Goal: Transaction & Acquisition: Purchase product/service

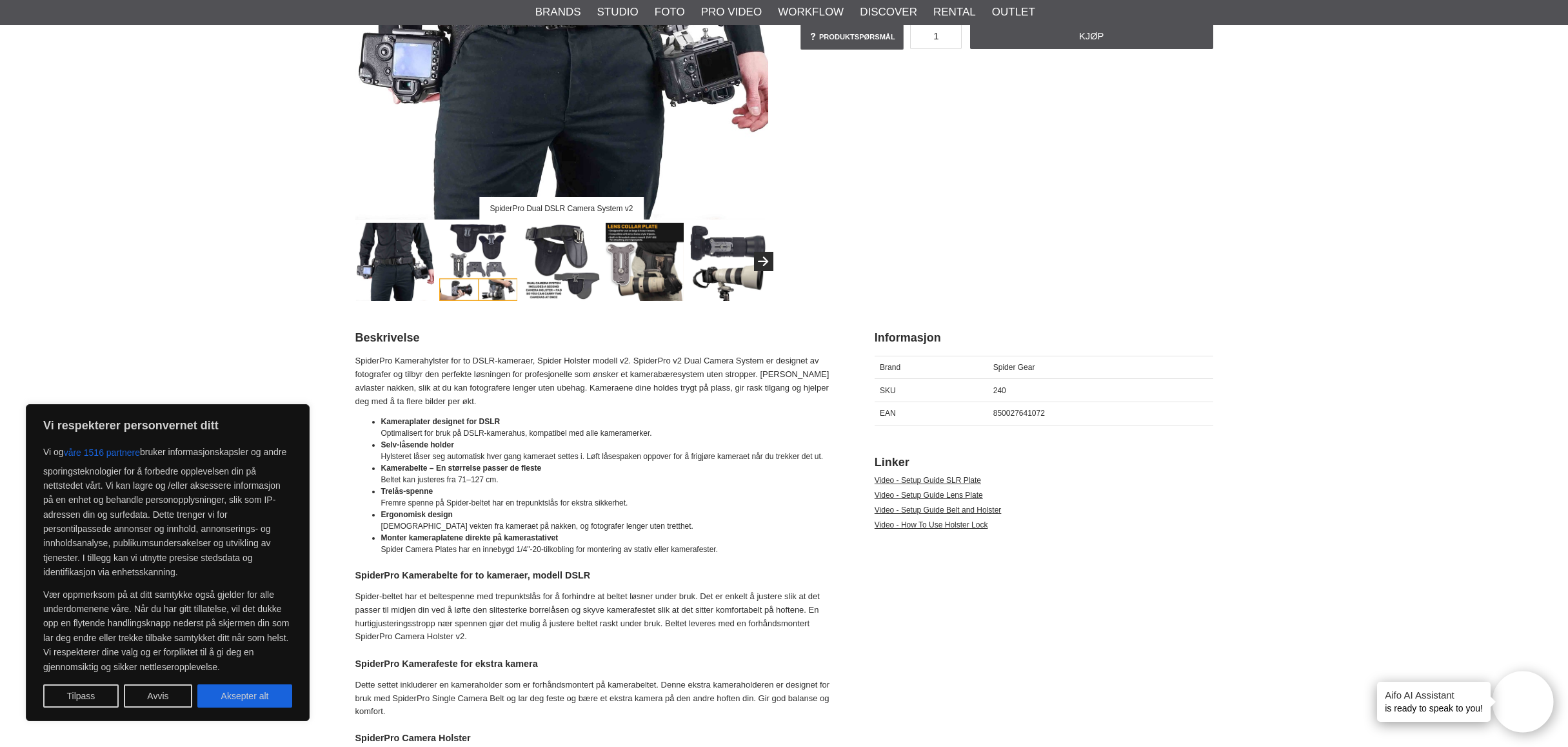
scroll to position [323, 0]
click at [253, 696] on button "Aksepter alt" at bounding box center [245, 695] width 95 height 23
checkbox input "true"
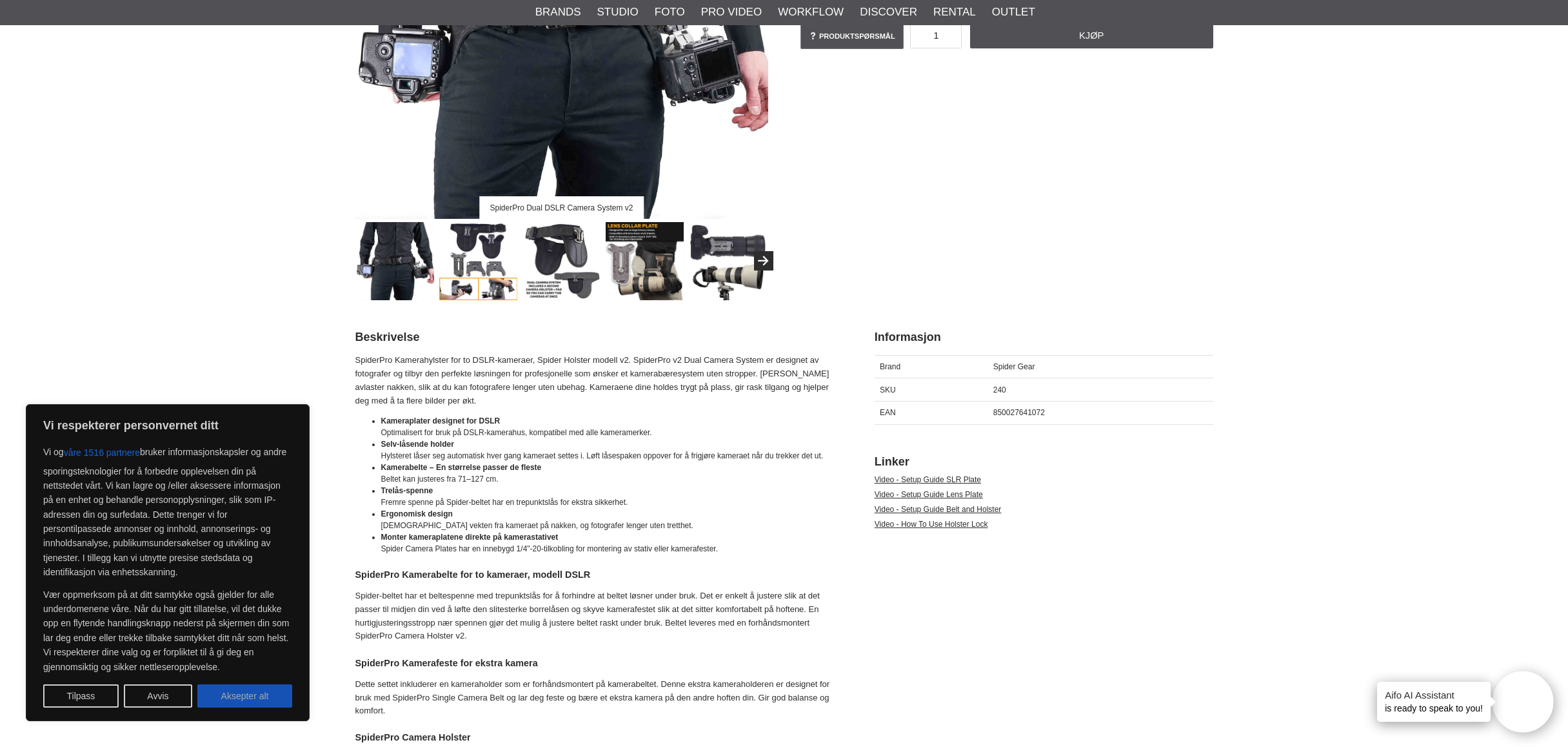
checkbox input "true"
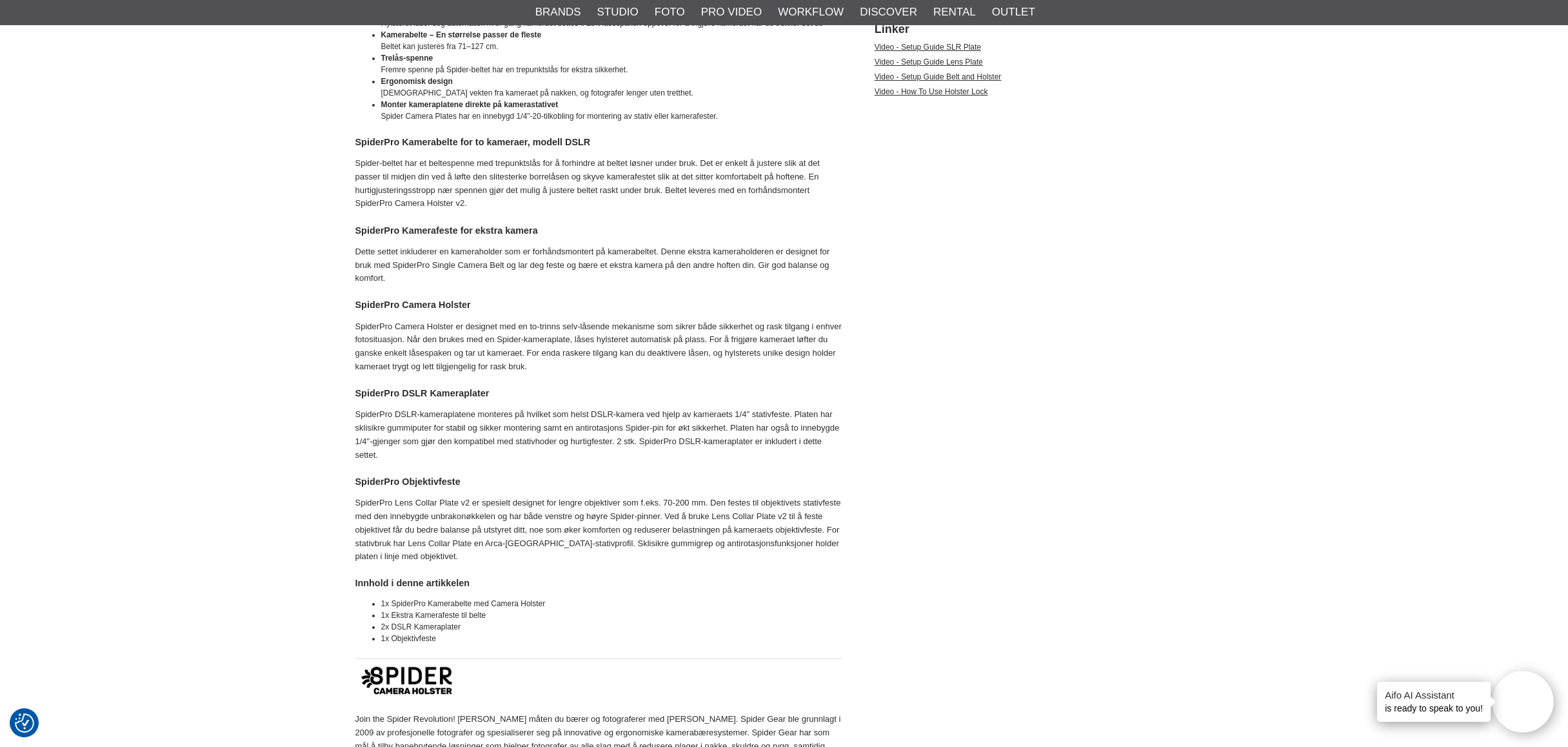
scroll to position [0, 0]
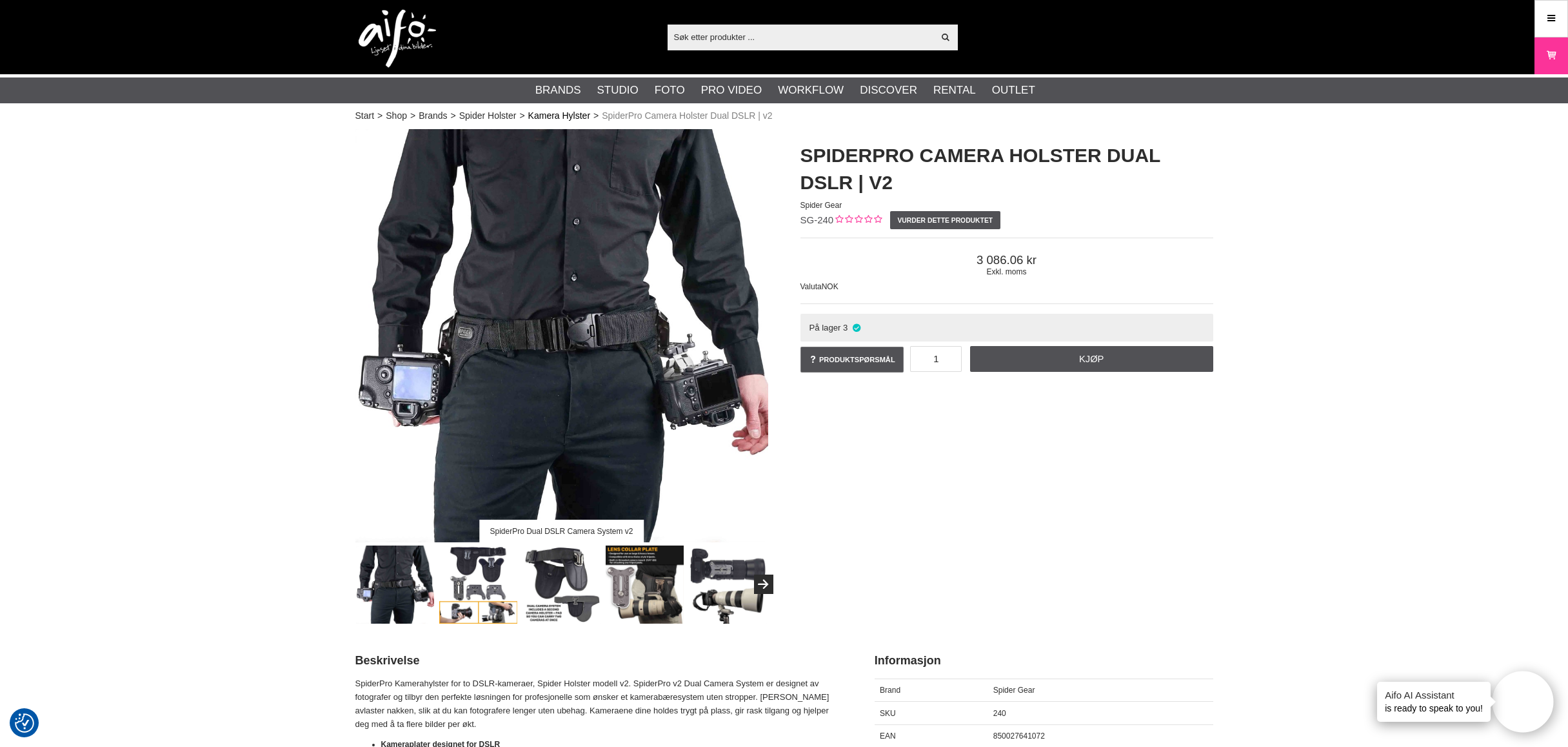
click at [567, 113] on link "Kamera Hylster" at bounding box center [559, 116] width 62 height 13
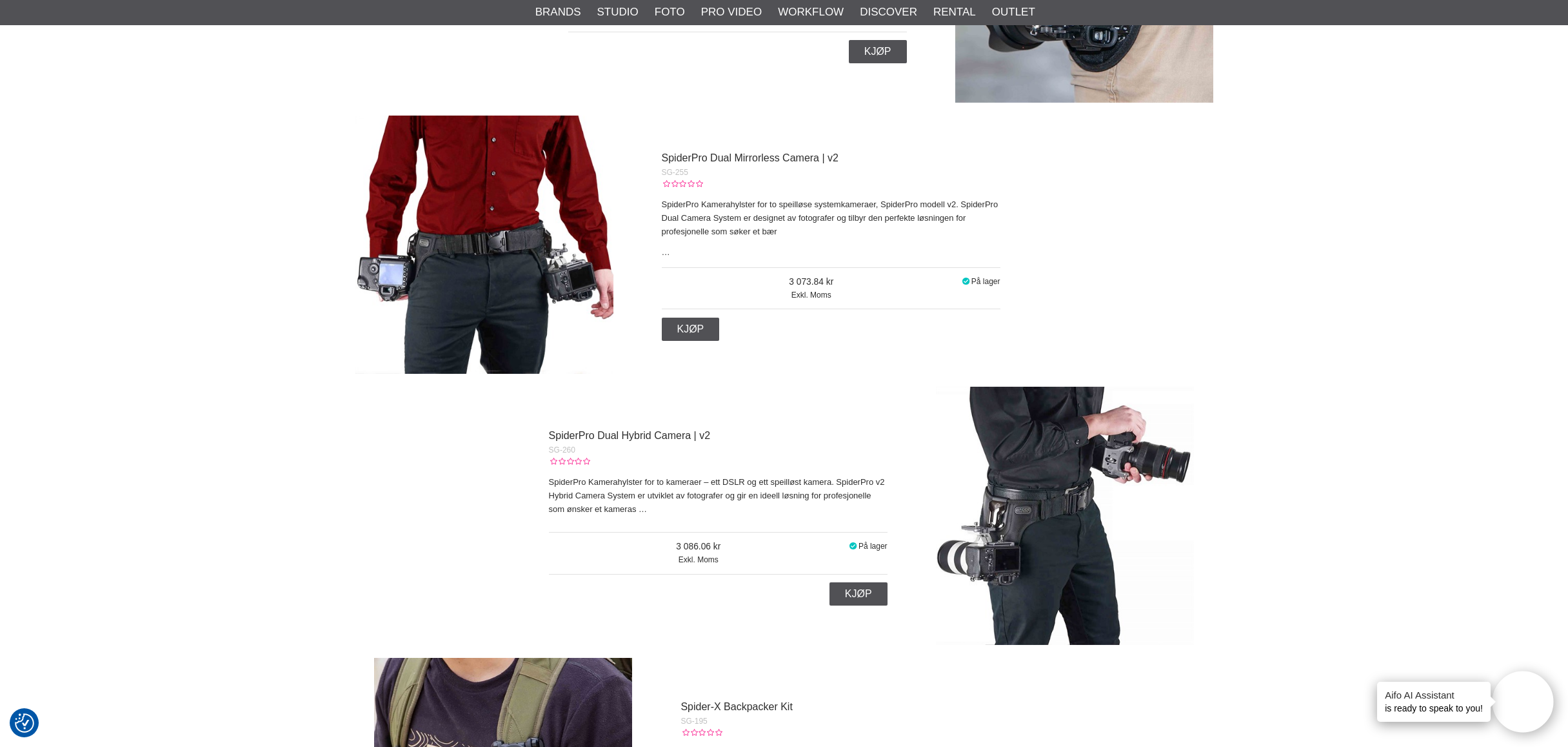
scroll to position [1507, 0]
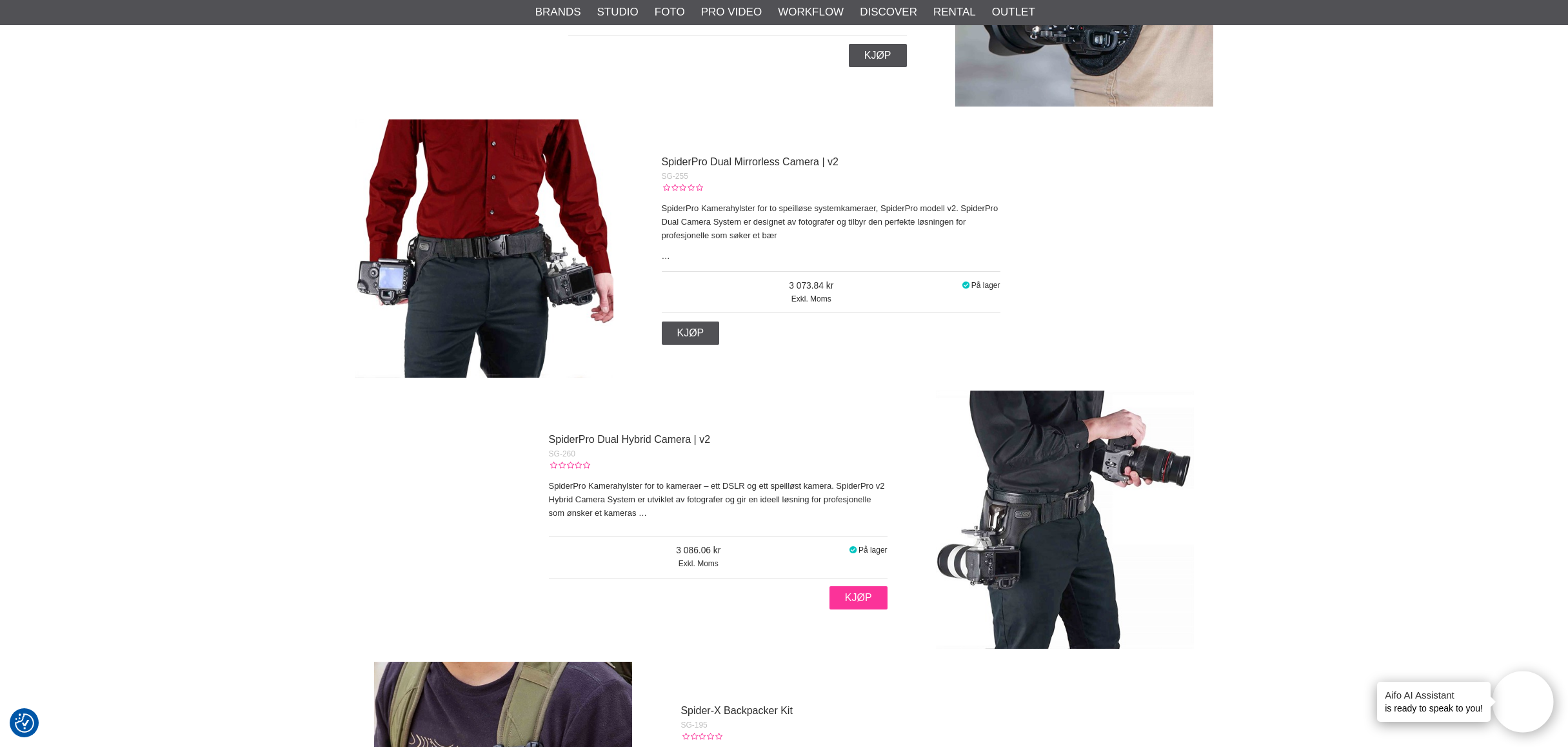
click at [848, 597] on link "Kjøp" at bounding box center [858, 597] width 58 height 23
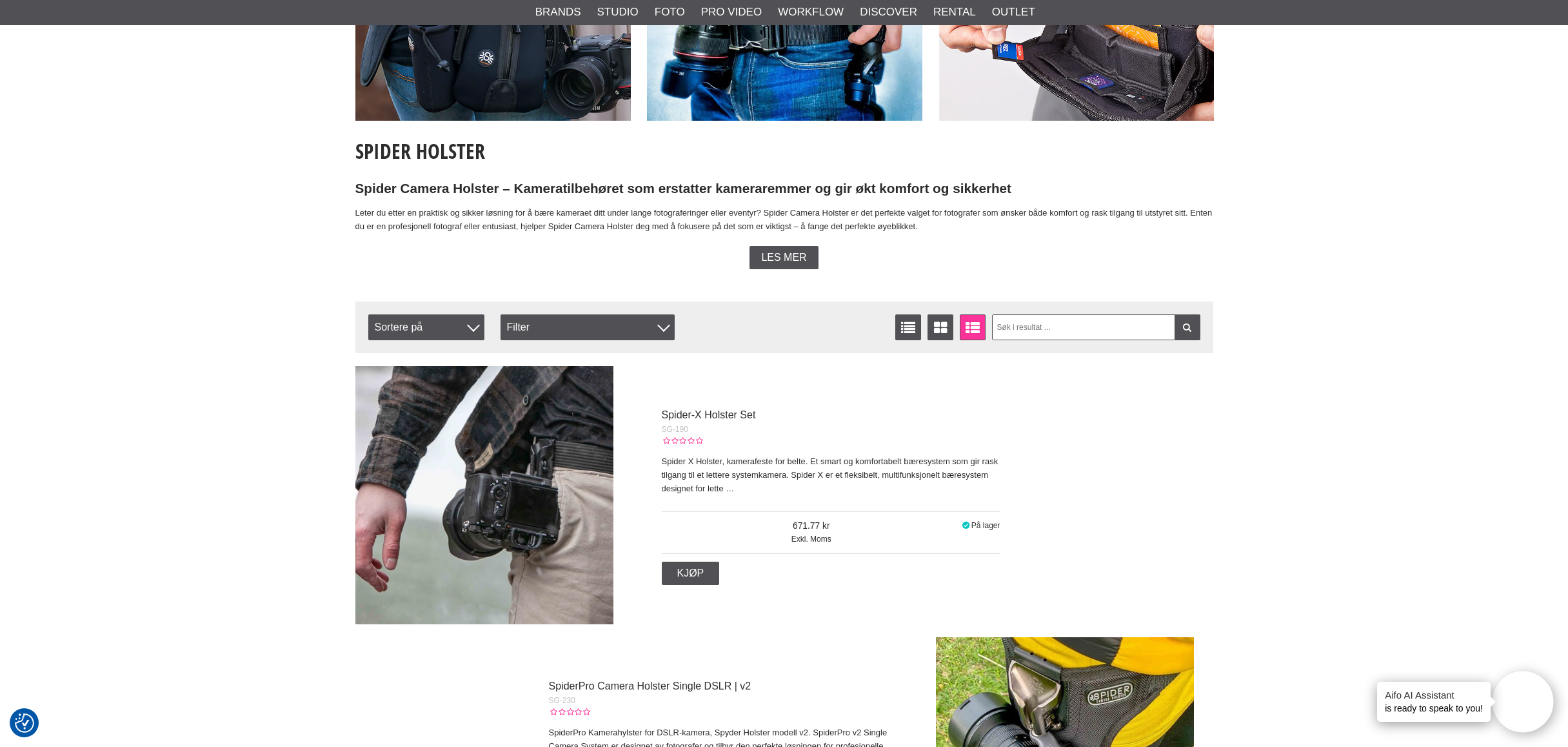
scroll to position [0, 0]
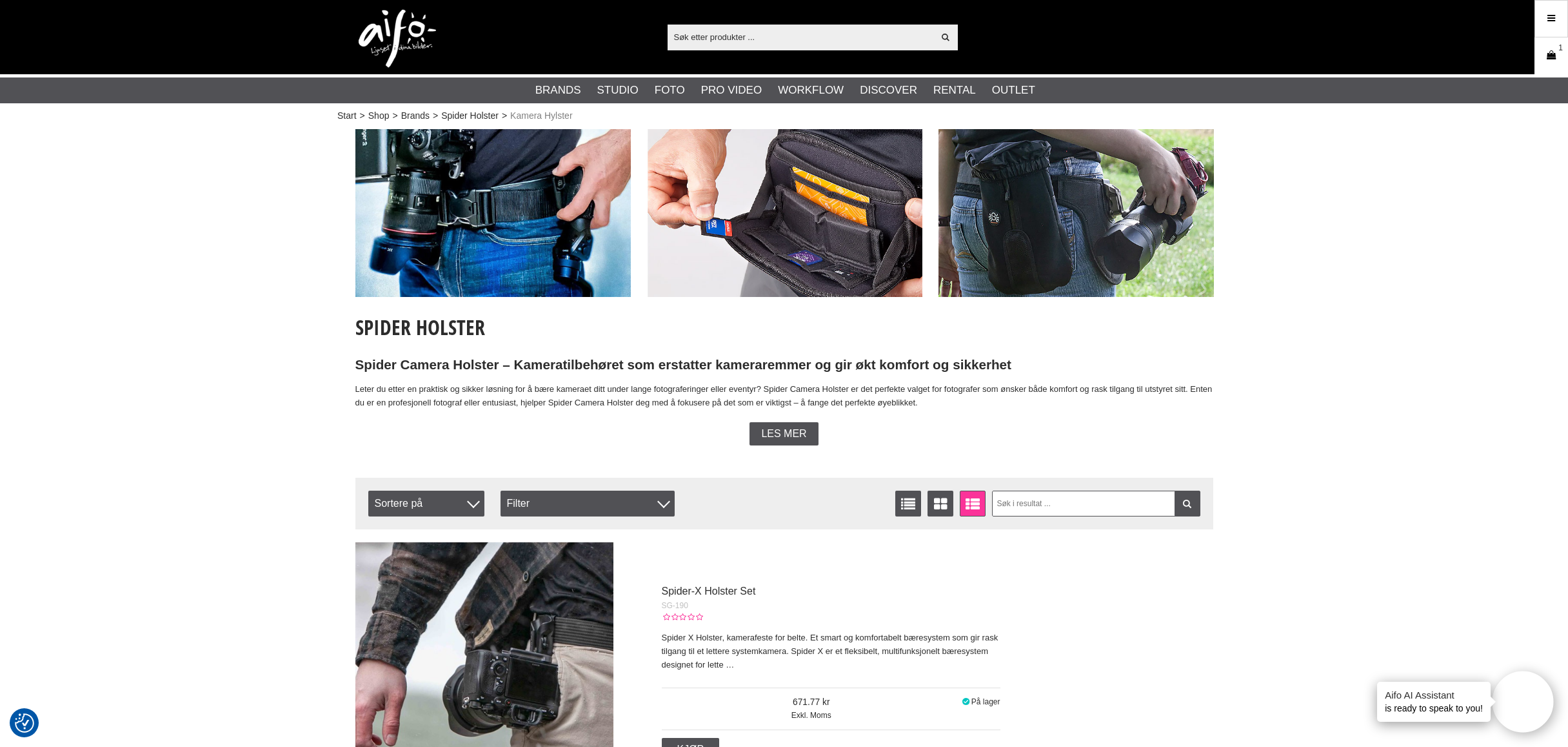
click at [1546, 53] on icon at bounding box center [1551, 55] width 13 height 14
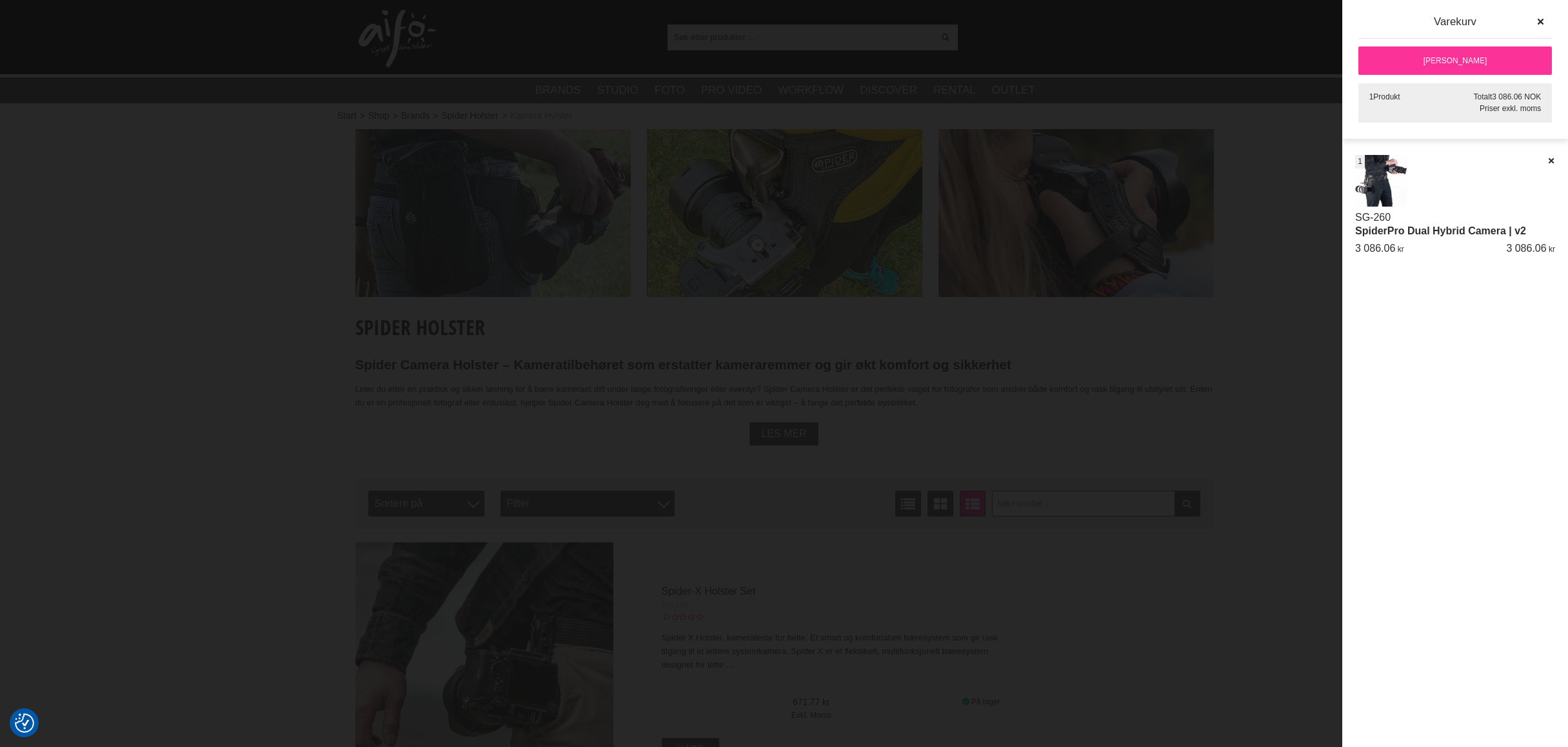
click at [1471, 54] on link "[PERSON_NAME]" at bounding box center [1455, 60] width 194 height 29
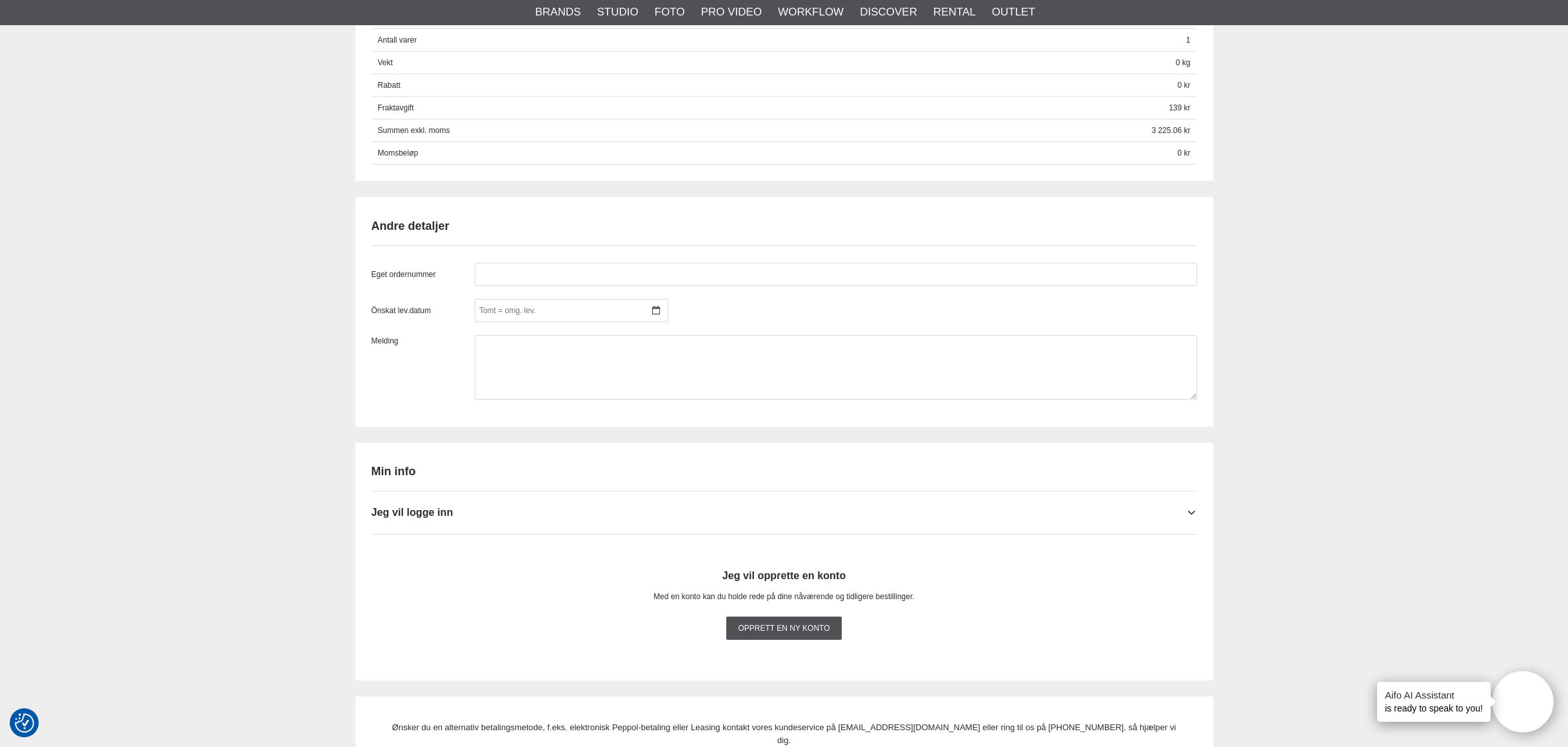
scroll to position [815, 0]
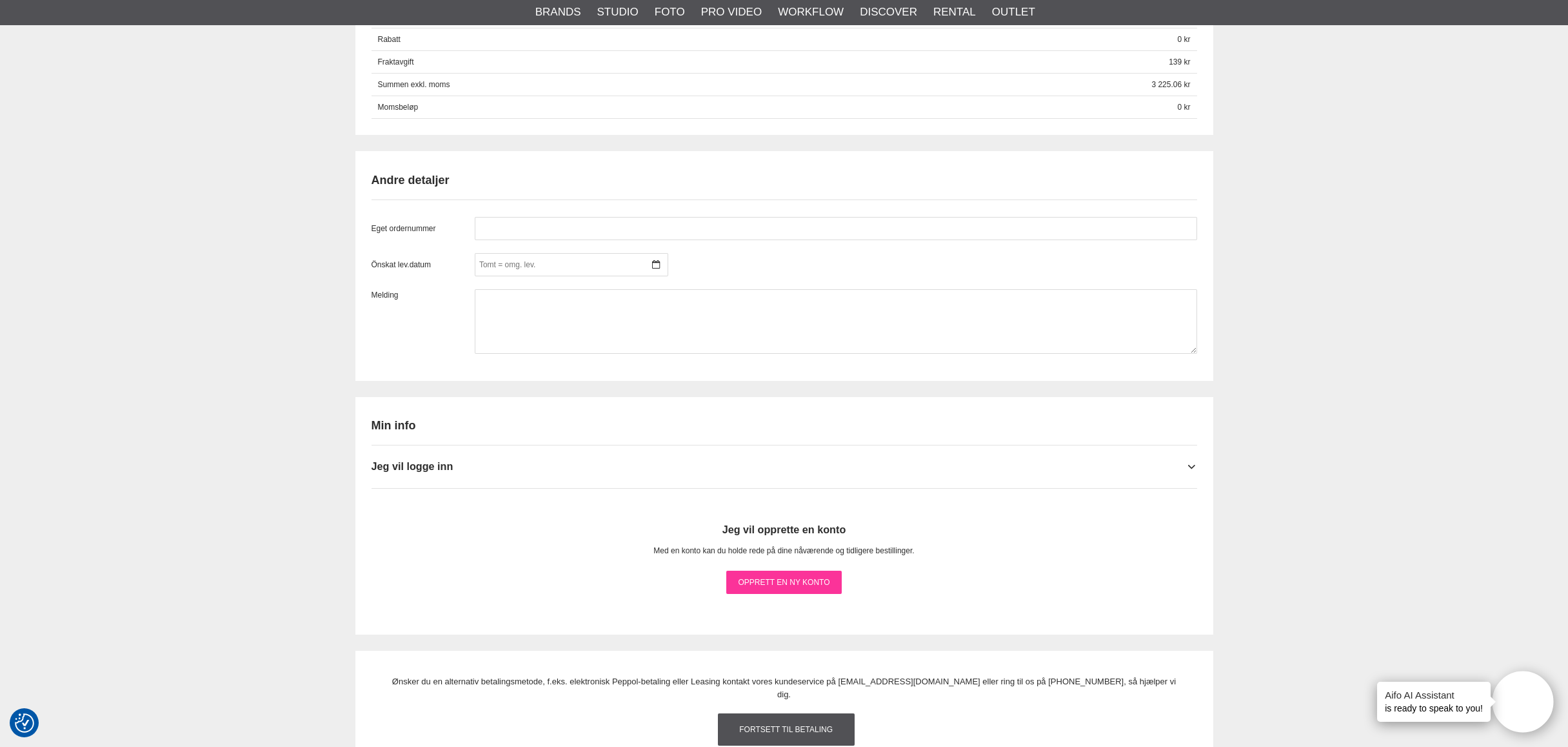
click at [793, 580] on link "Opprett en ny konto" at bounding box center [784, 582] width 115 height 23
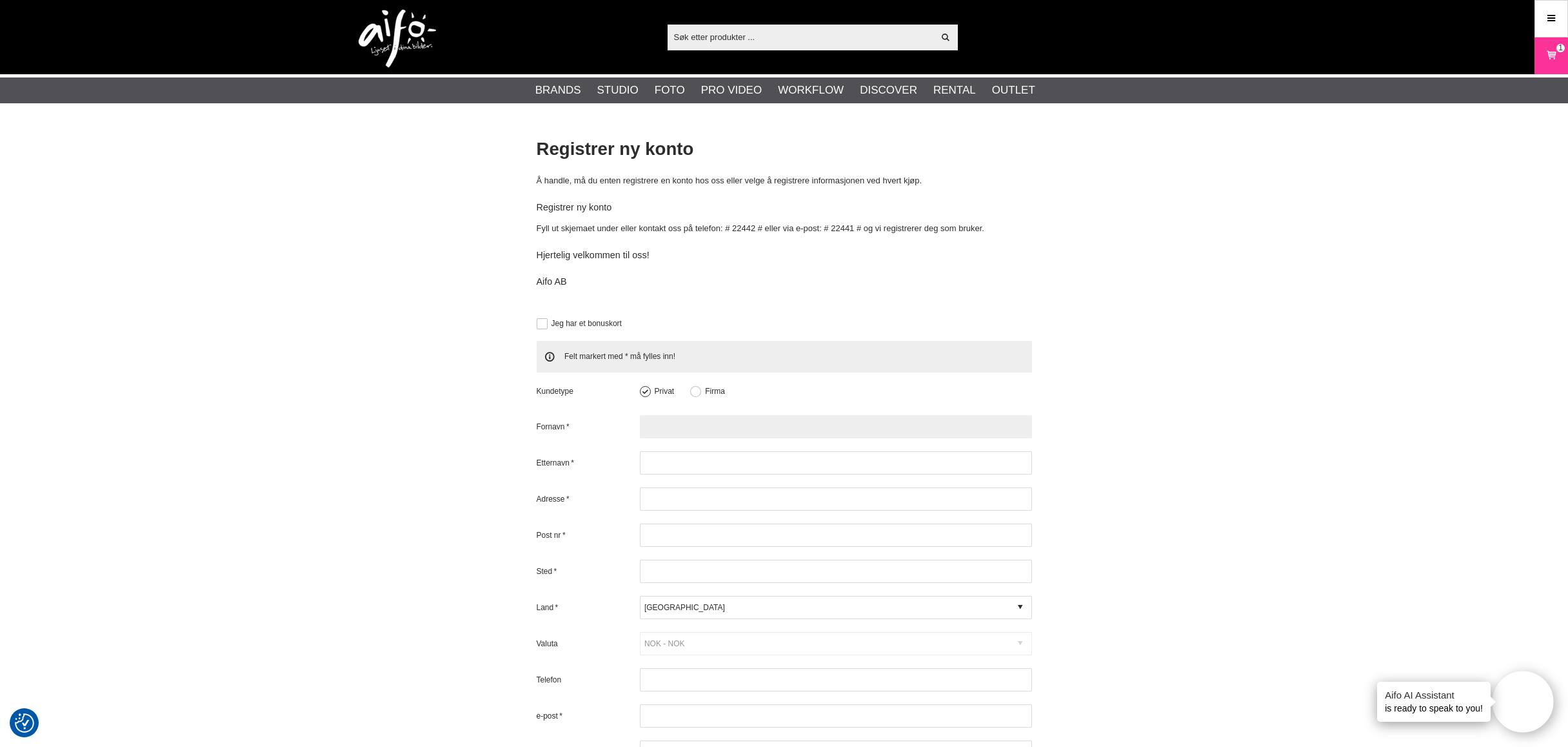
click at [699, 424] on input "text" at bounding box center [835, 426] width 392 height 23
type input "Bjørn-Egil"
type input "Johne"
click at [681, 498] on input "text" at bounding box center [835, 498] width 392 height 23
type input "Jarlsbergveien 293"
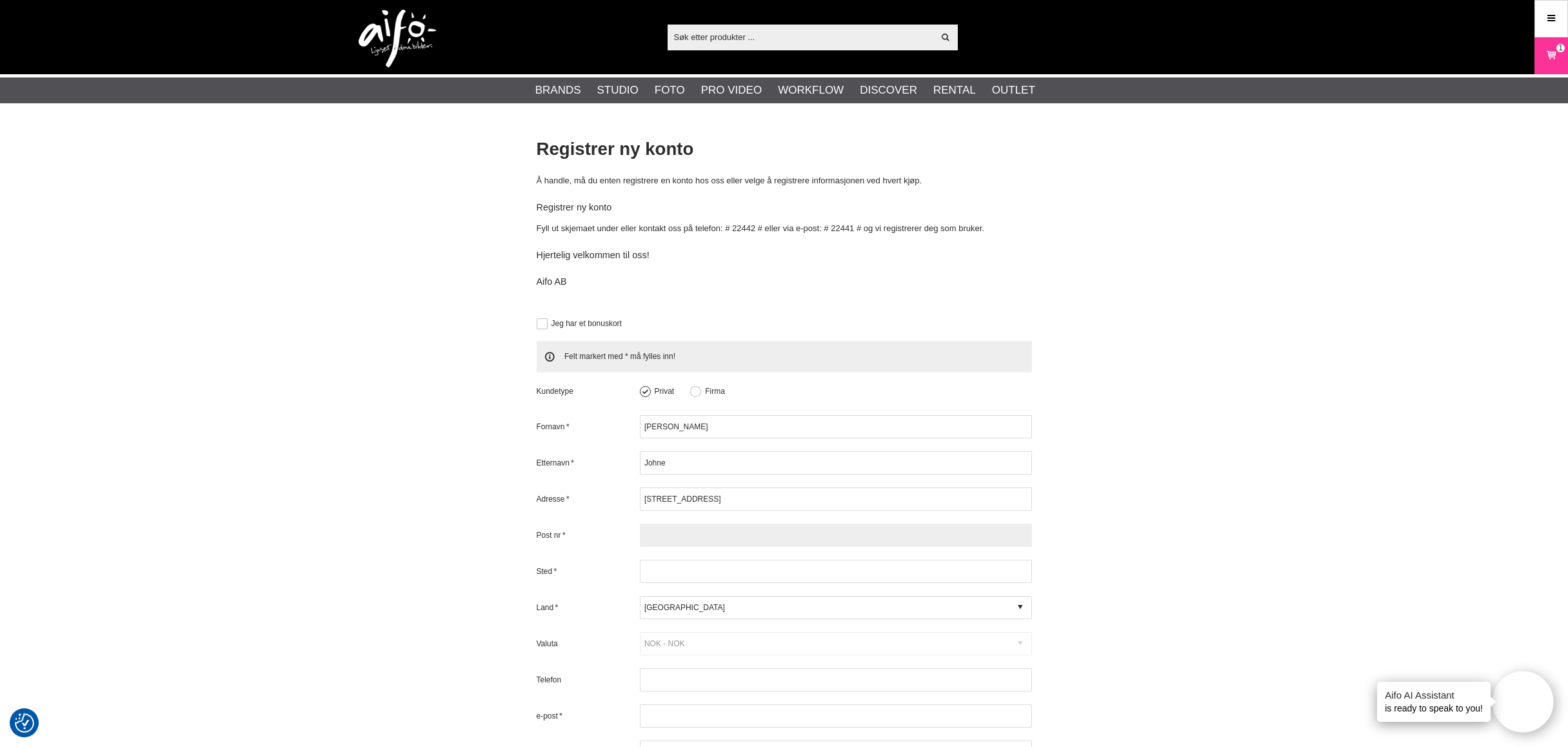
click at [705, 533] on input "text" at bounding box center [835, 535] width 392 height 23
type input "3032"
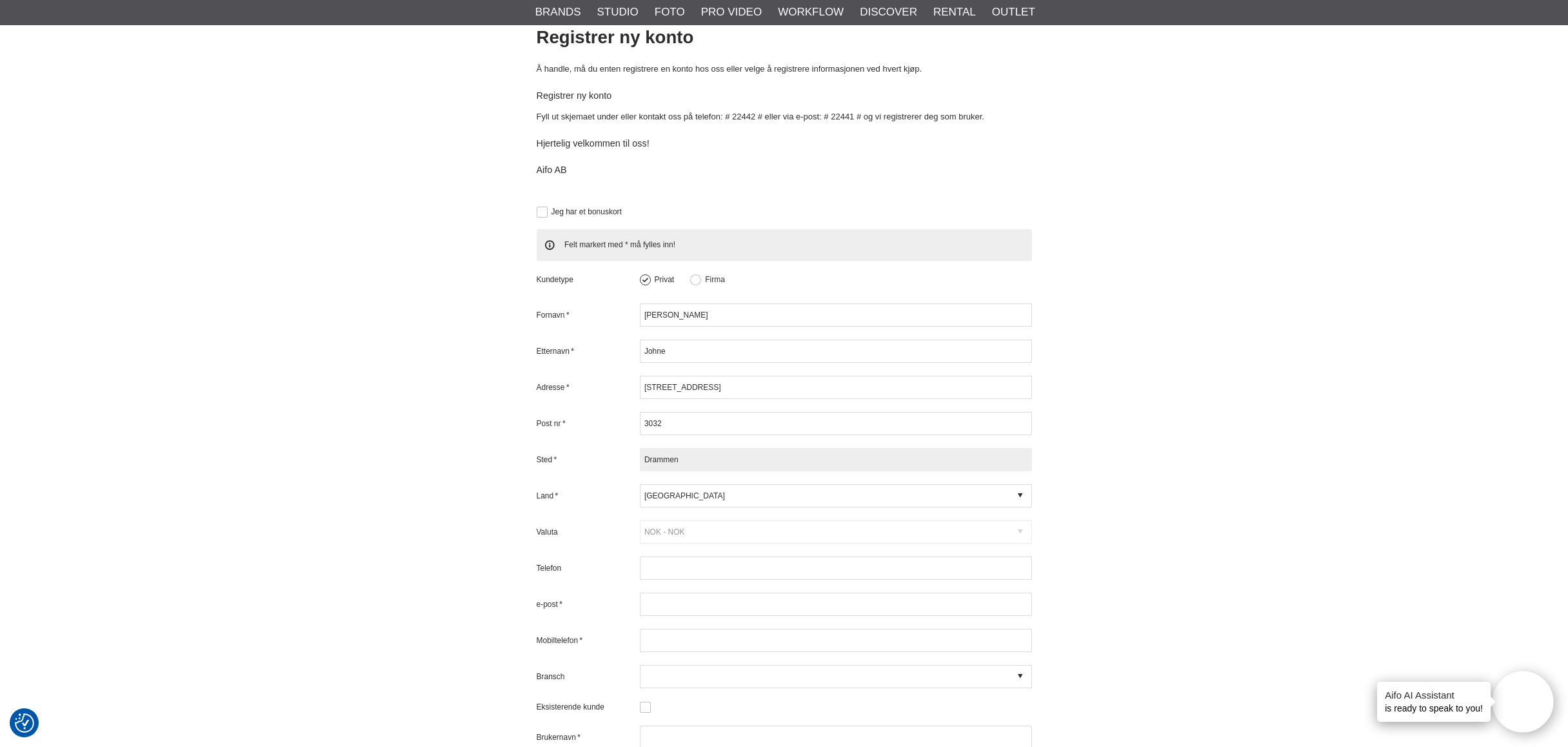
scroll to position [112, 0]
type input "Drammen"
click at [719, 526] on div "Valuta Code D DKK Danska kronor USD Amerikanska dollar $ NOK NOK SEK Svenska Kr…" at bounding box center [784, 531] width 495 height 23
click at [712, 532] on div "Valuta Code D DKK Danska kronor USD Amerikanska dollar $ NOK NOK SEK Svenska Kr…" at bounding box center [784, 531] width 495 height 23
click at [1020, 530] on div "Valuta Code D DKK Danska kronor USD Amerikanska dollar $ NOK NOK SEK Svenska Kr…" at bounding box center [784, 531] width 495 height 23
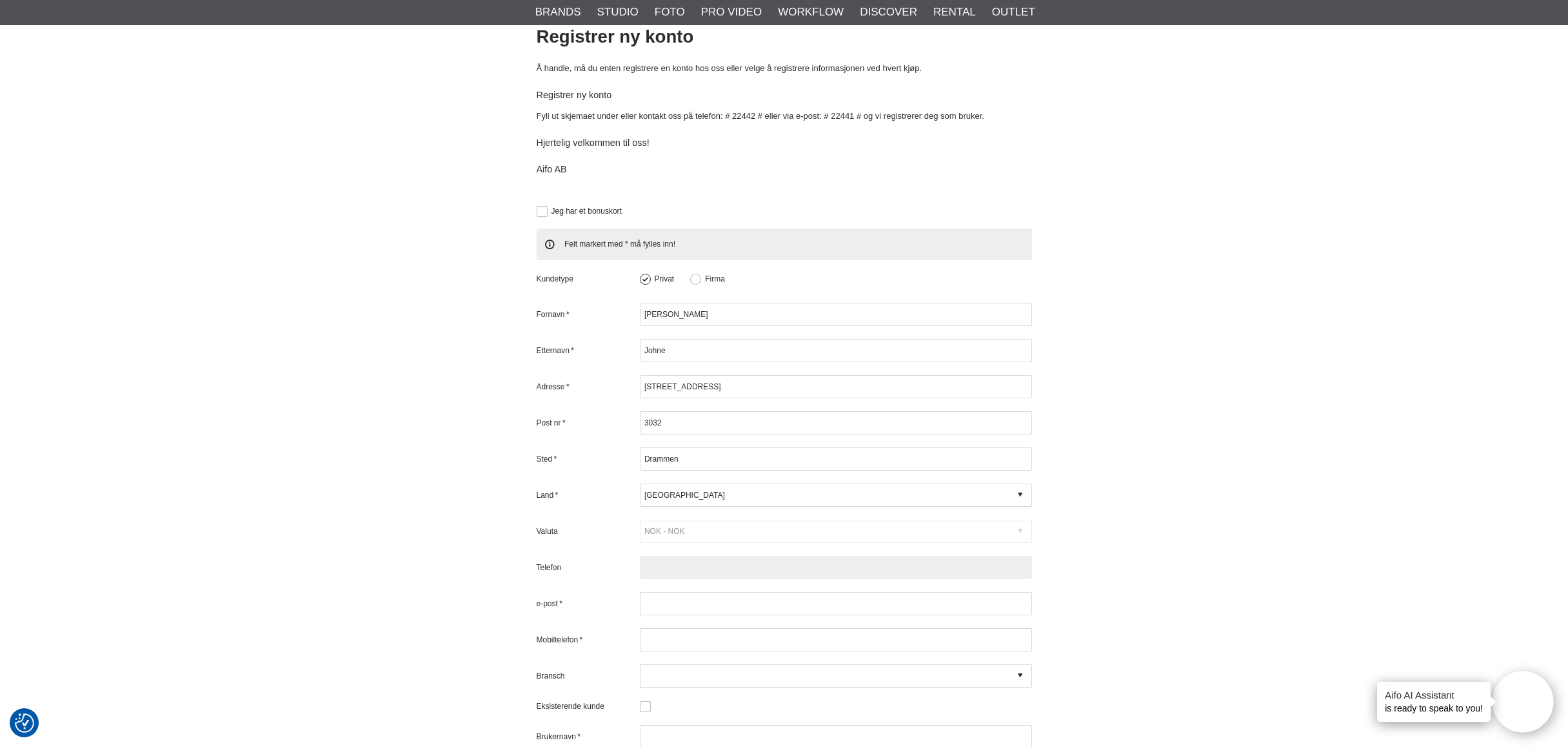
click at [711, 570] on input "text" at bounding box center [835, 567] width 392 height 23
type input "004793055911"
click at [682, 599] on input "text" at bounding box center [835, 603] width 392 height 23
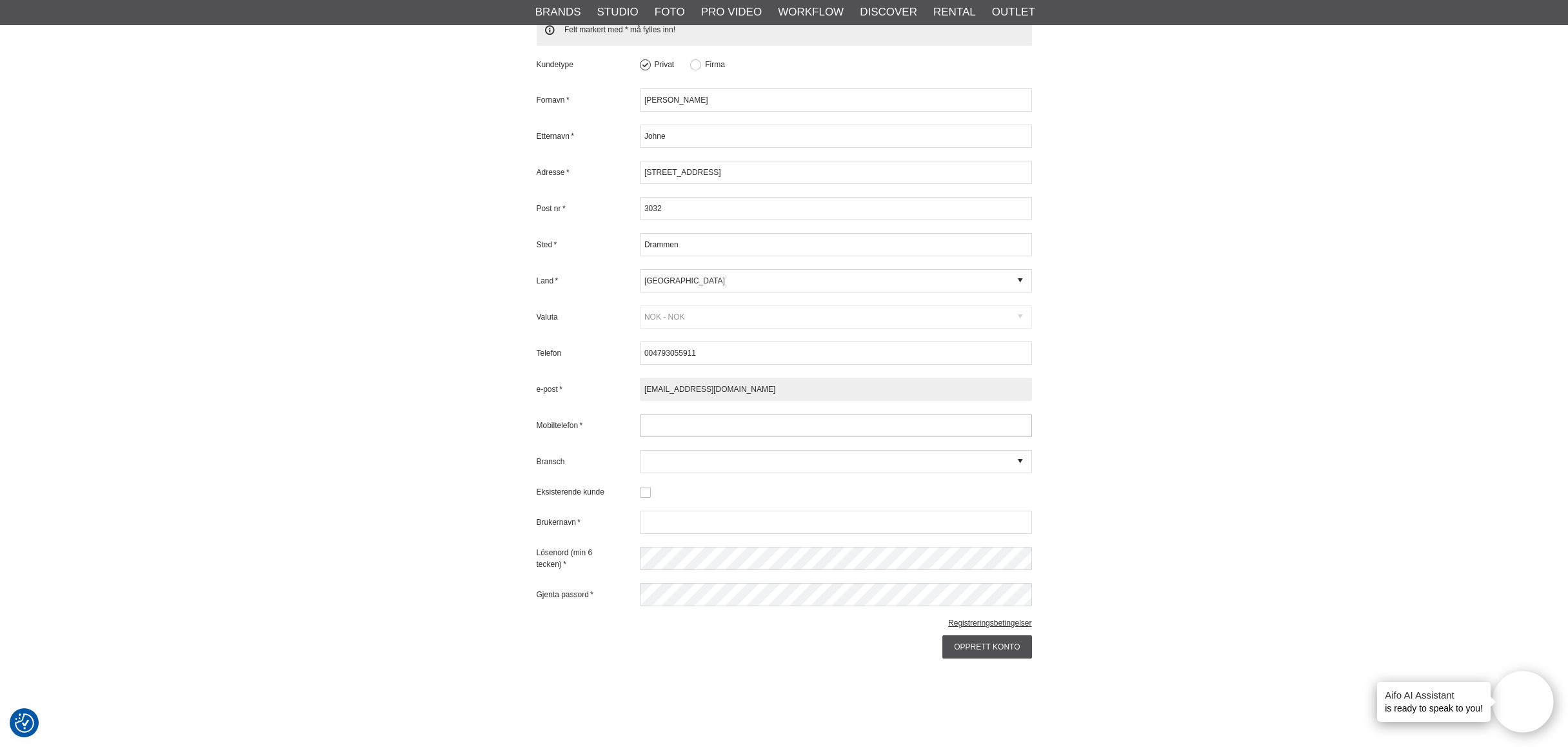
scroll to position [329, 0]
type input "[EMAIL_ADDRESS][DOMAIN_NAME]"
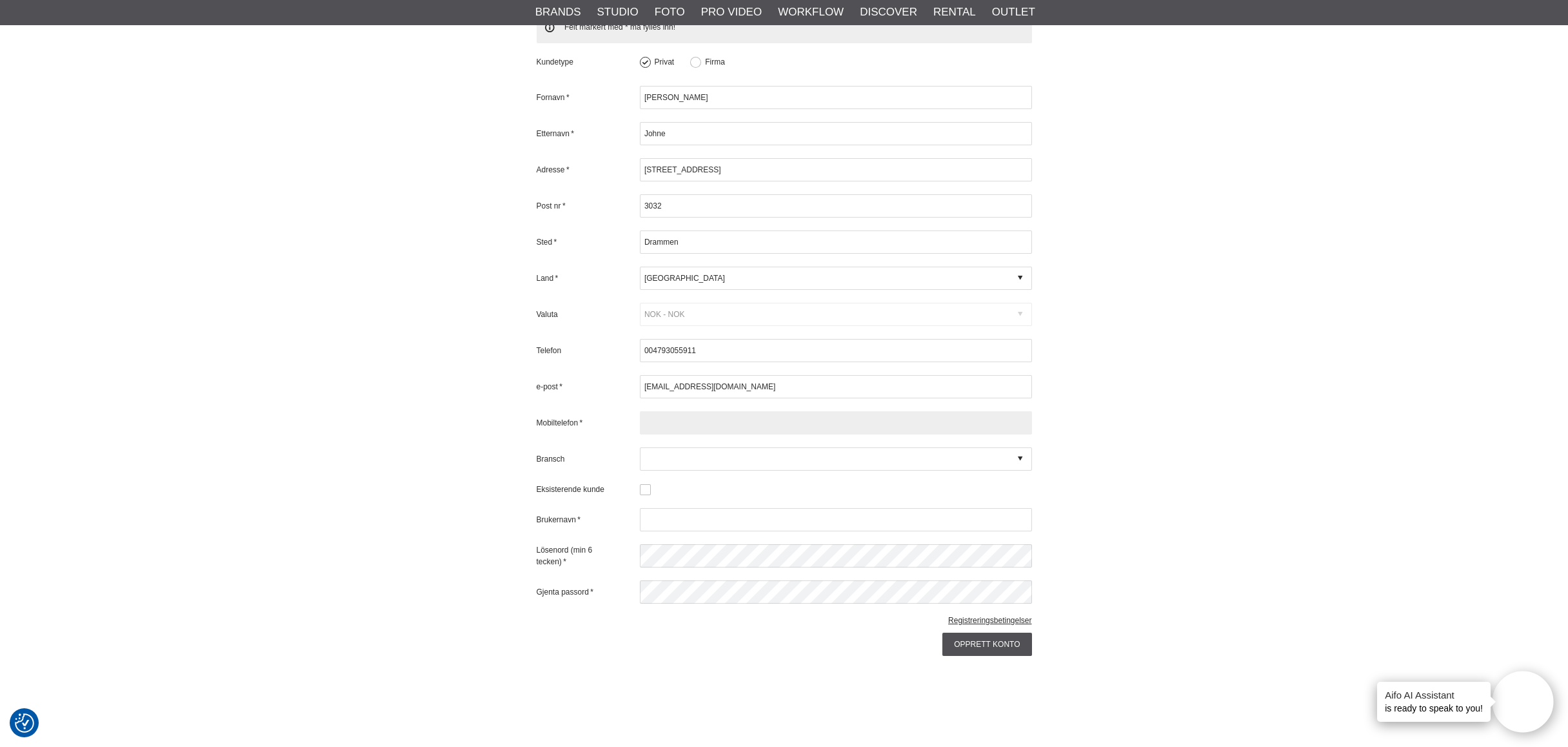
click at [747, 424] on input "text" at bounding box center [835, 422] width 392 height 23
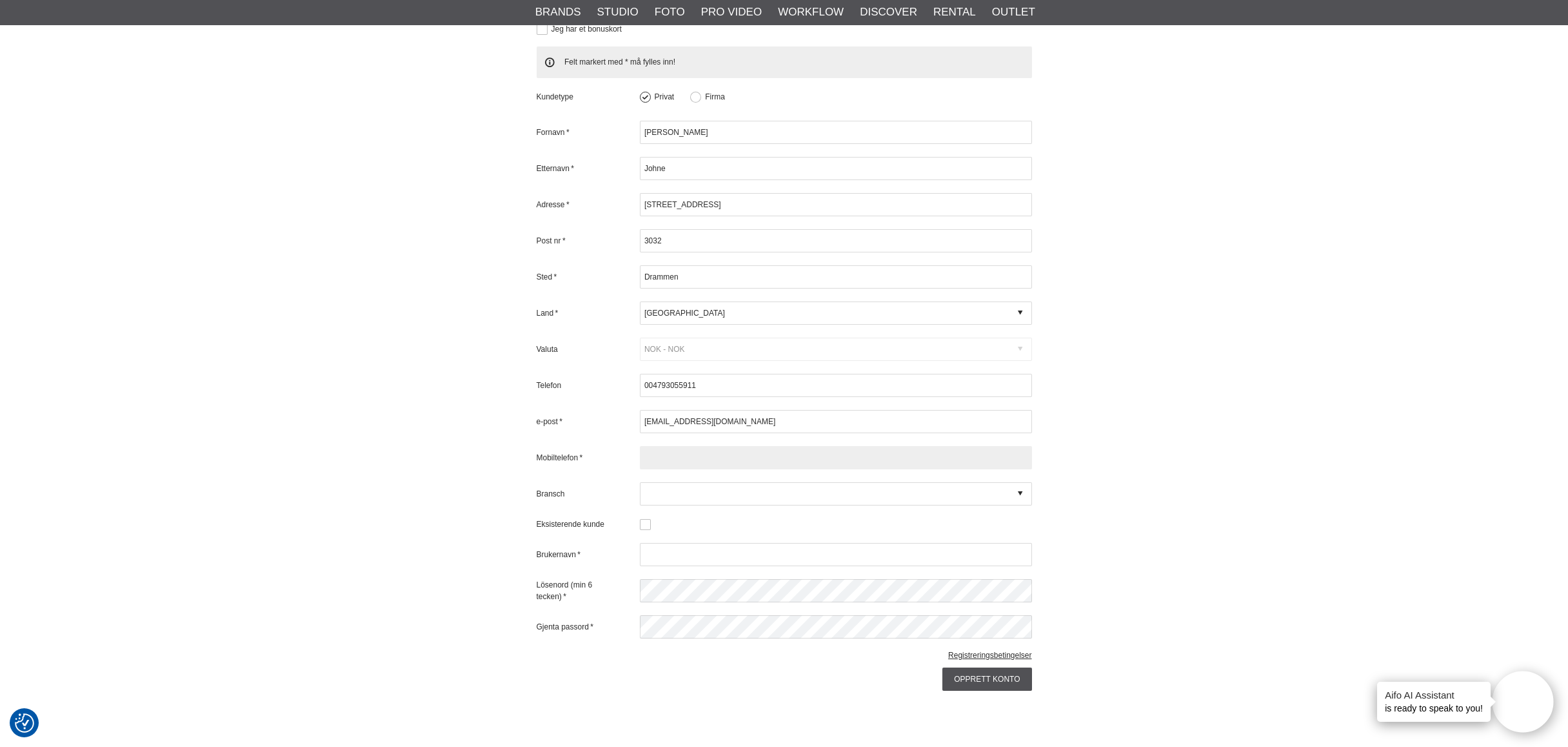
scroll to position [295, 0]
drag, startPoint x: 681, startPoint y: 384, endPoint x: 630, endPoint y: 378, distance: 51.4
click at [630, 378] on div "Telefon 004793055911" at bounding box center [784, 384] width 495 height 23
click at [689, 457] on input "text" at bounding box center [835, 456] width 392 height 23
paste input "004793055911"
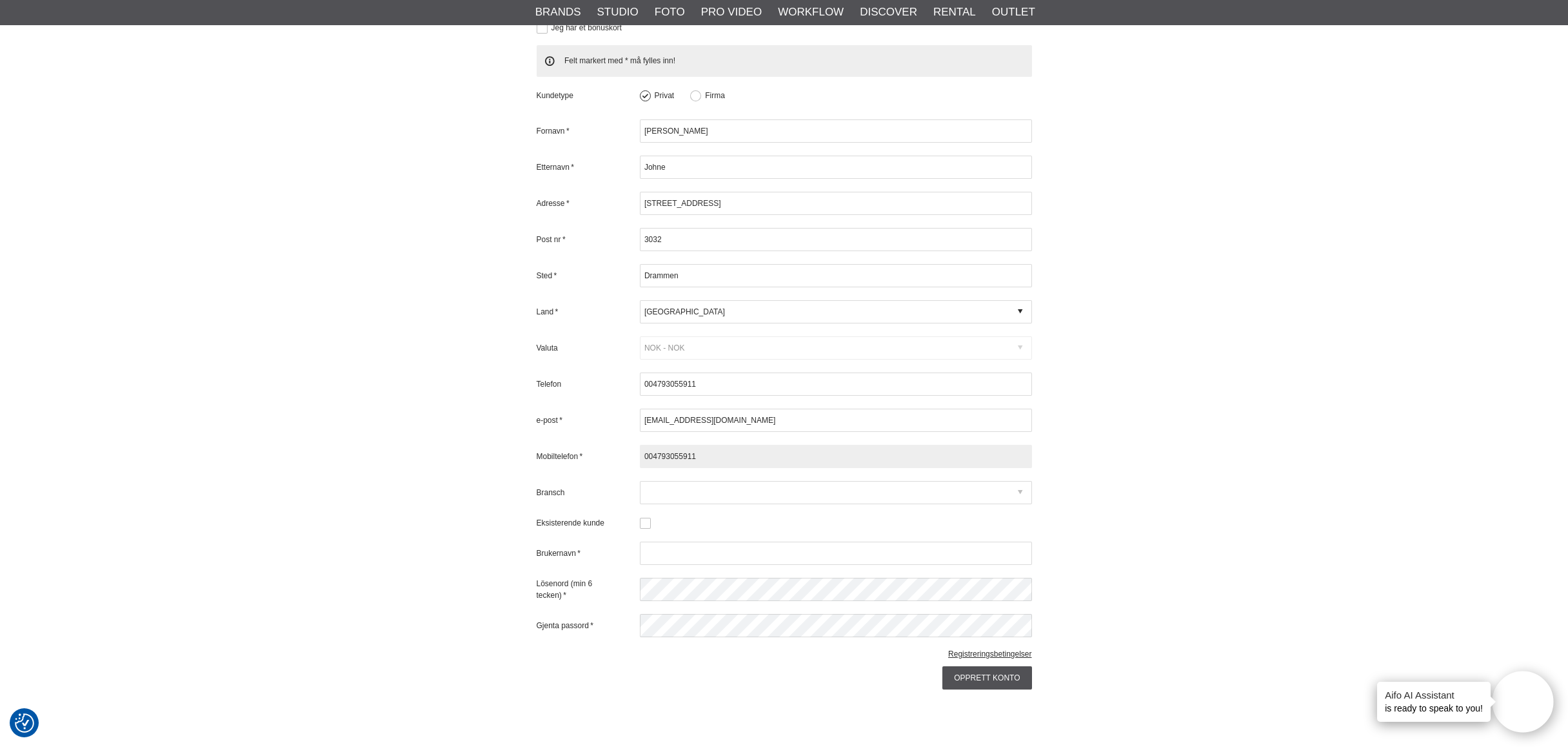
type input "004793055911"
click at [723, 491] on div at bounding box center [835, 492] width 392 height 23
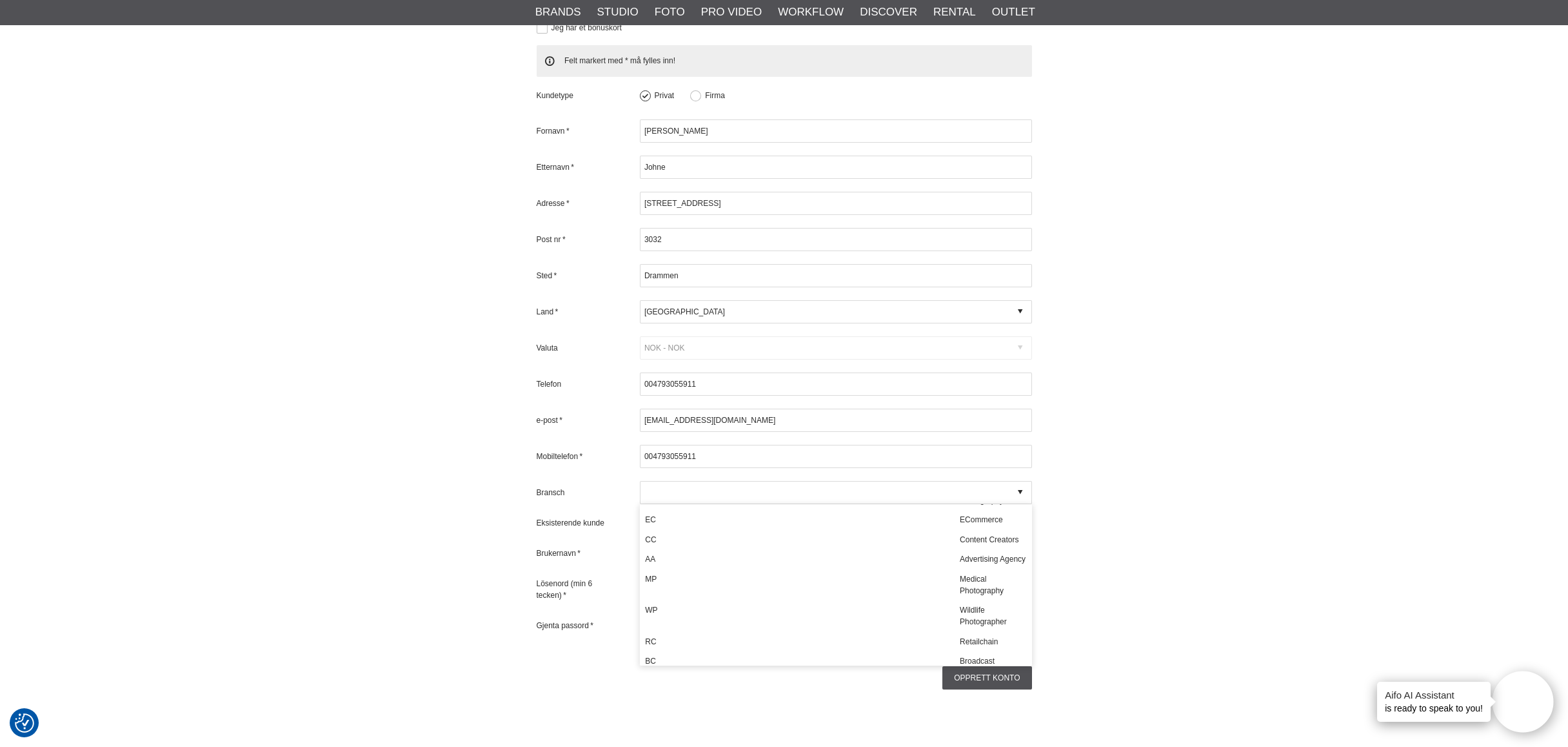
scroll to position [365, 0]
click at [797, 508] on div "PO" at bounding box center [797, 492] width 315 height 32
type input "PO - Portrait Photography"
click at [677, 552] on input "text" at bounding box center [835, 552] width 392 height 23
type input "BjornEgilJohne"
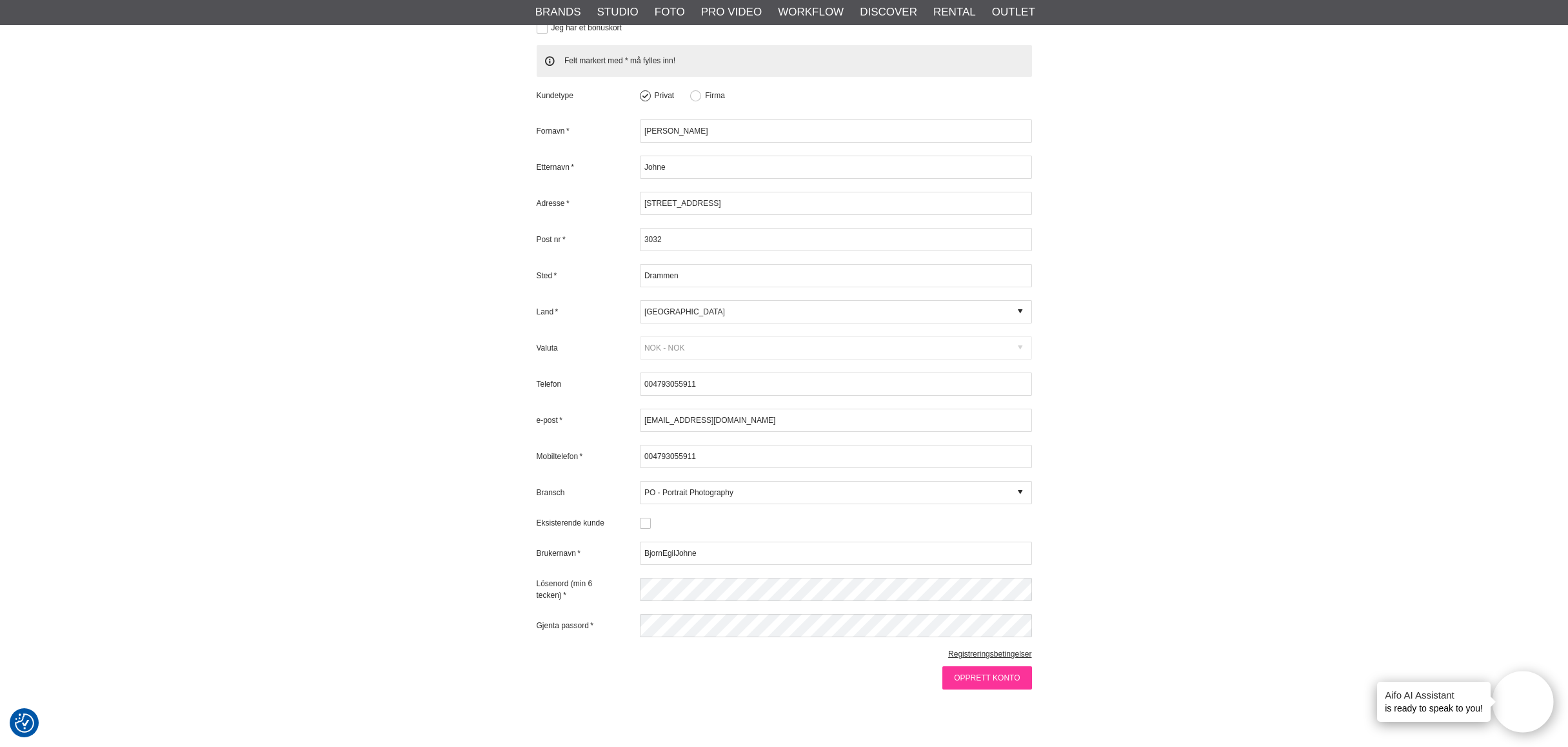
click at [989, 673] on input "Opprett konto" at bounding box center [987, 677] width 89 height 23
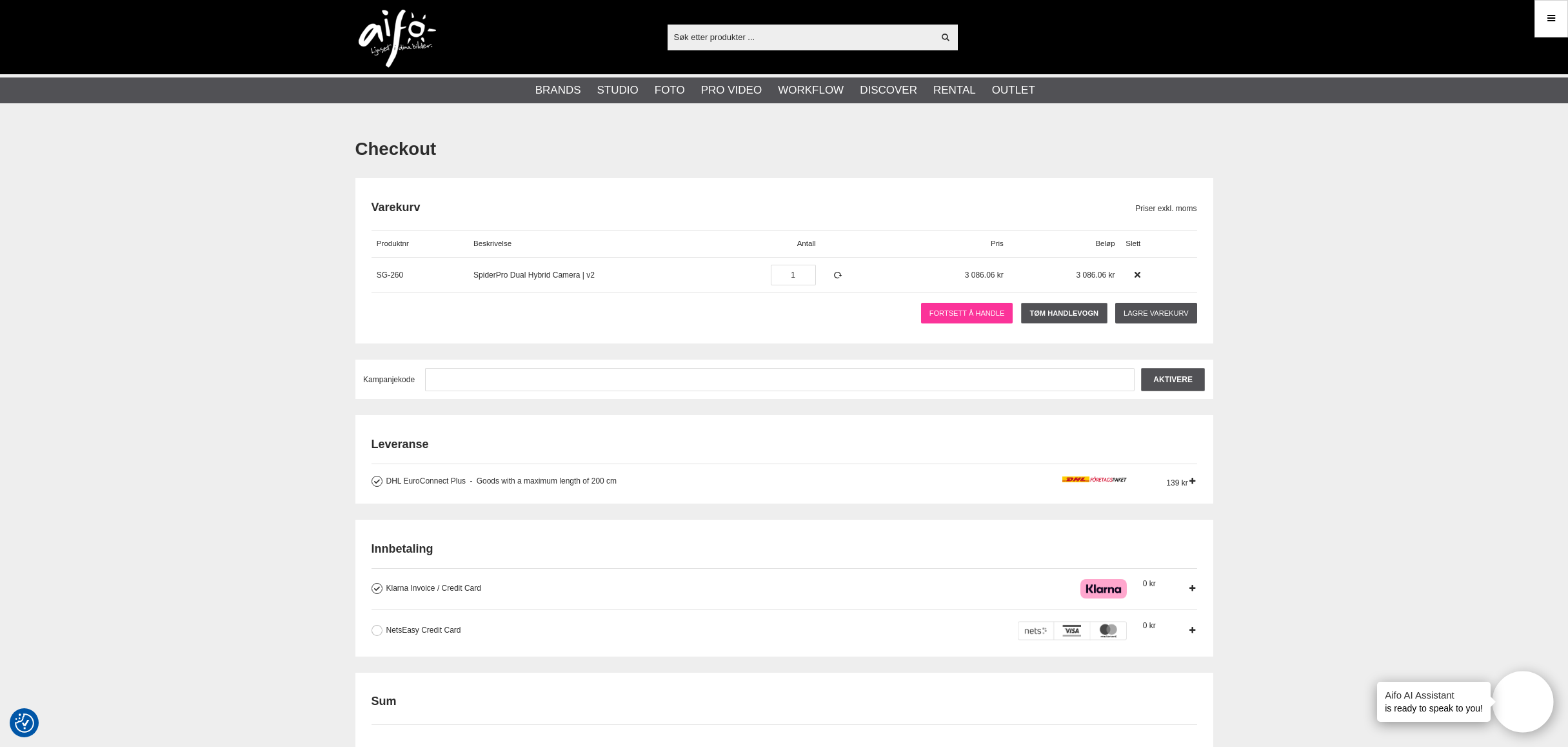
click at [947, 312] on link "Fortsett å handle" at bounding box center [966, 312] width 92 height 20
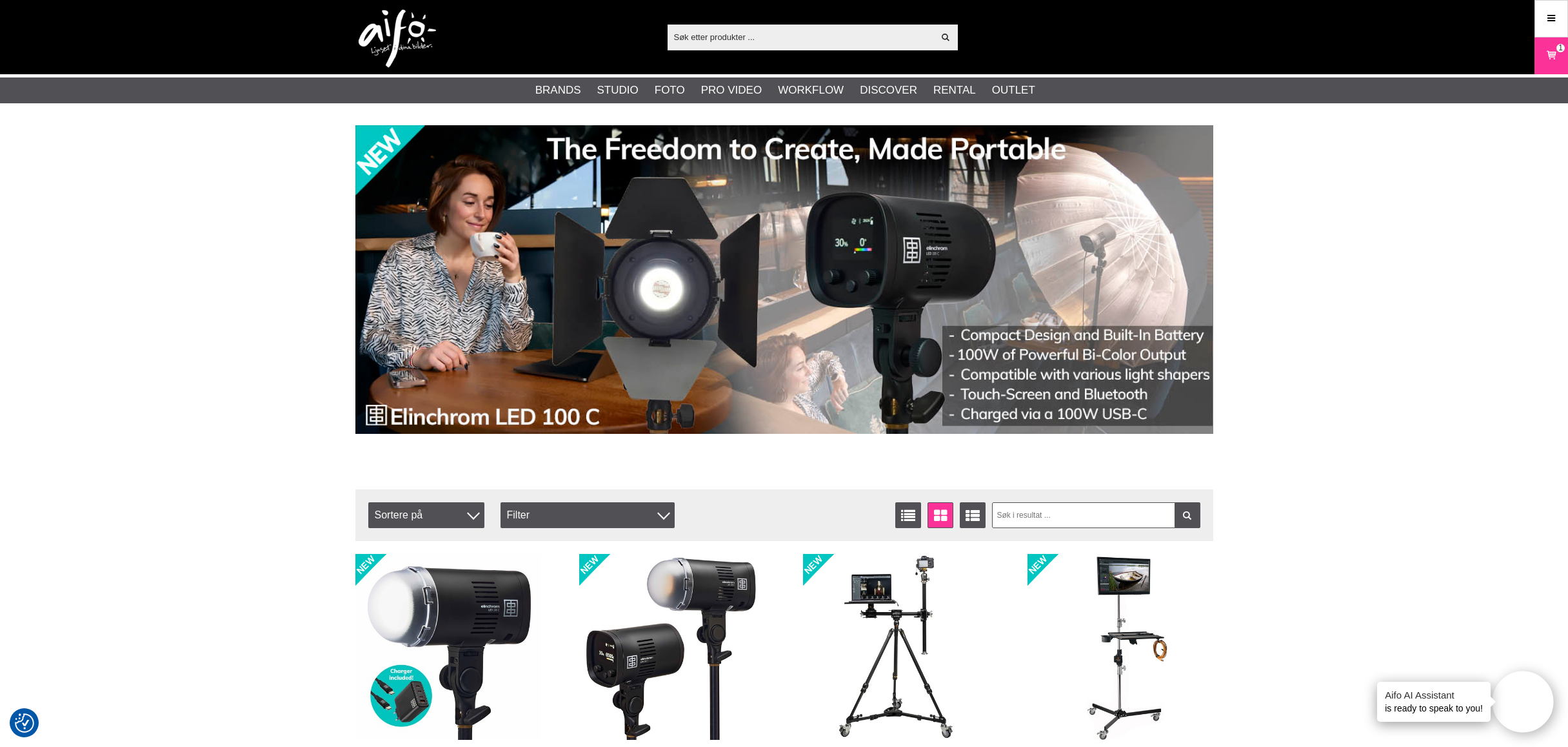
click at [744, 38] on input "text" at bounding box center [800, 37] width 267 height 20
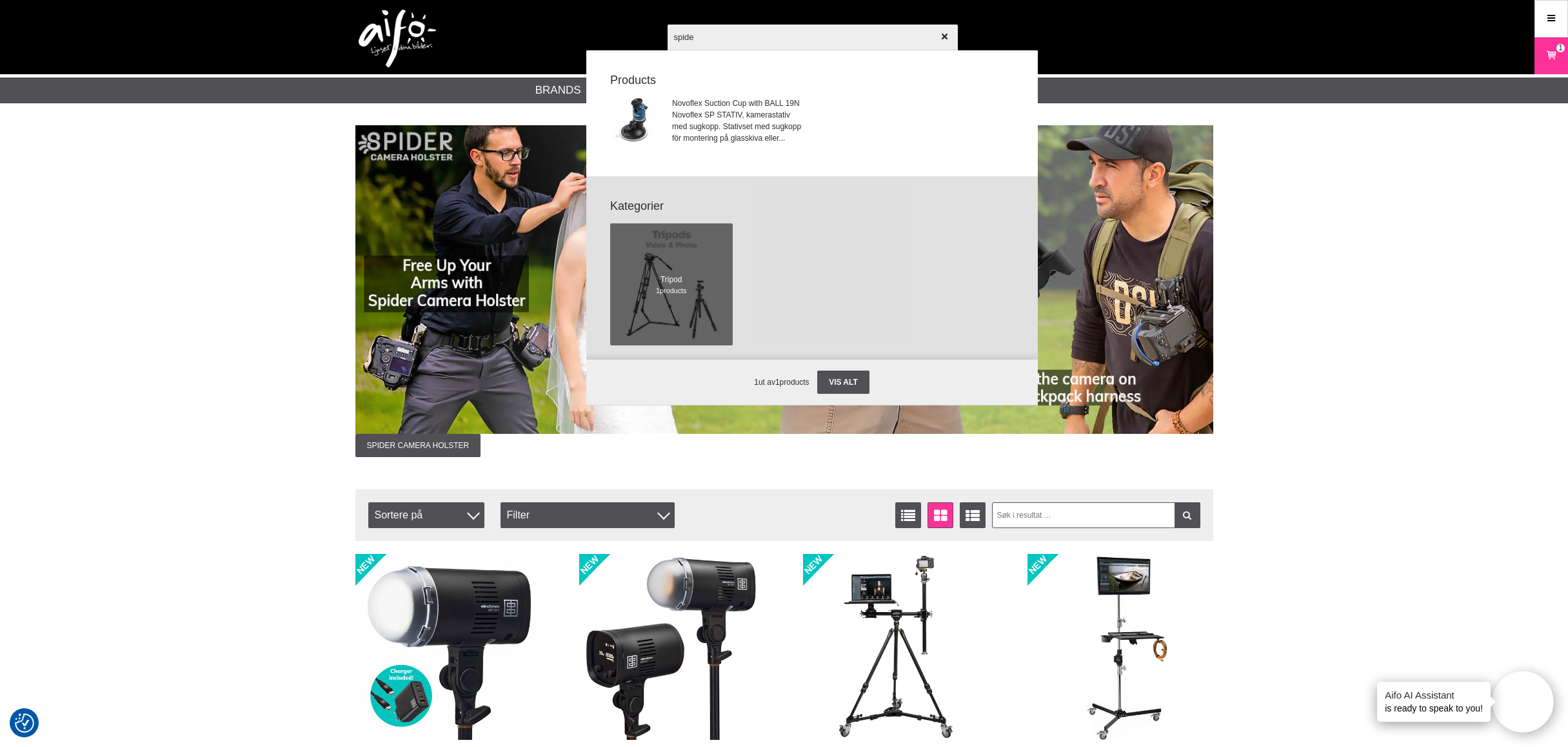
type input "spider"
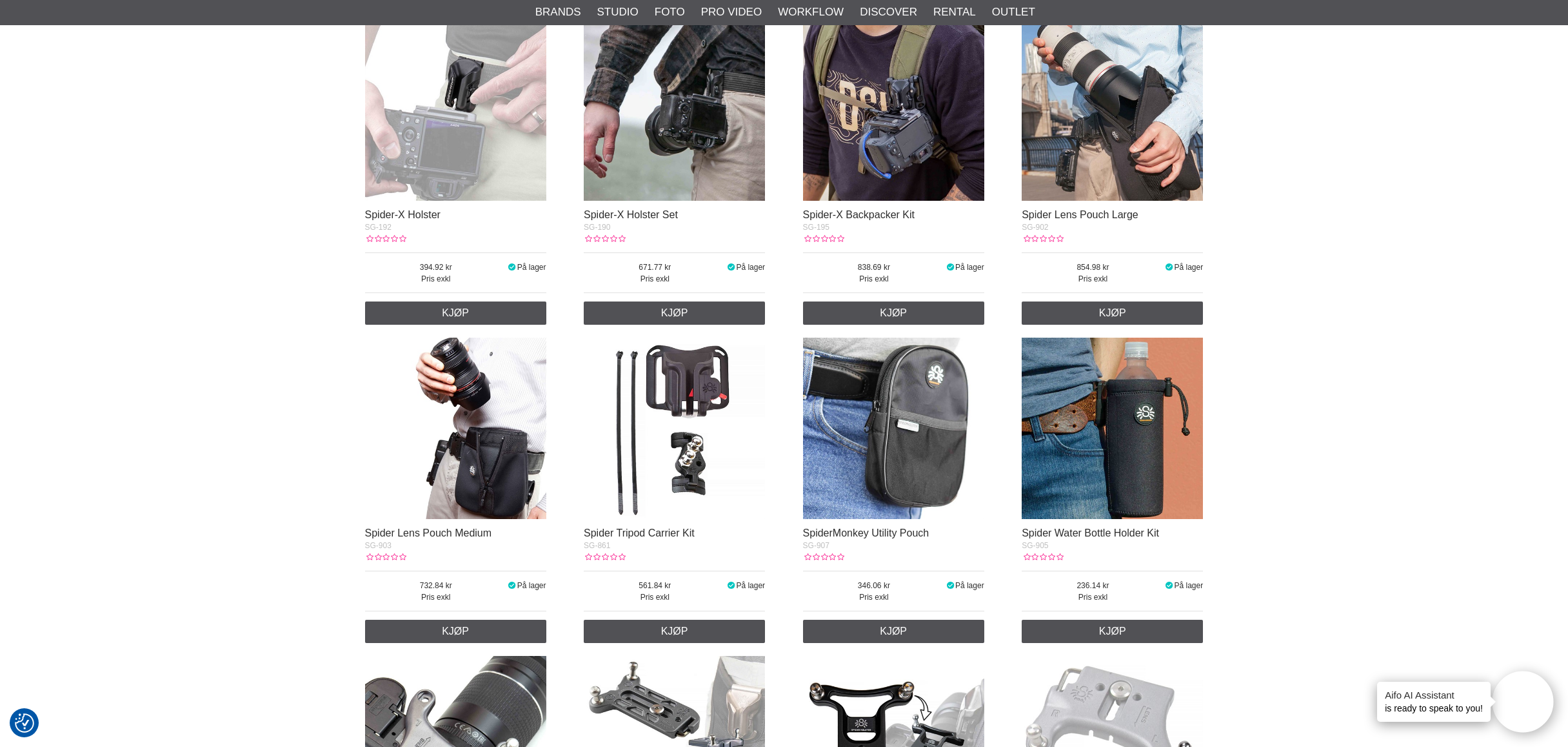
scroll to position [280, 0]
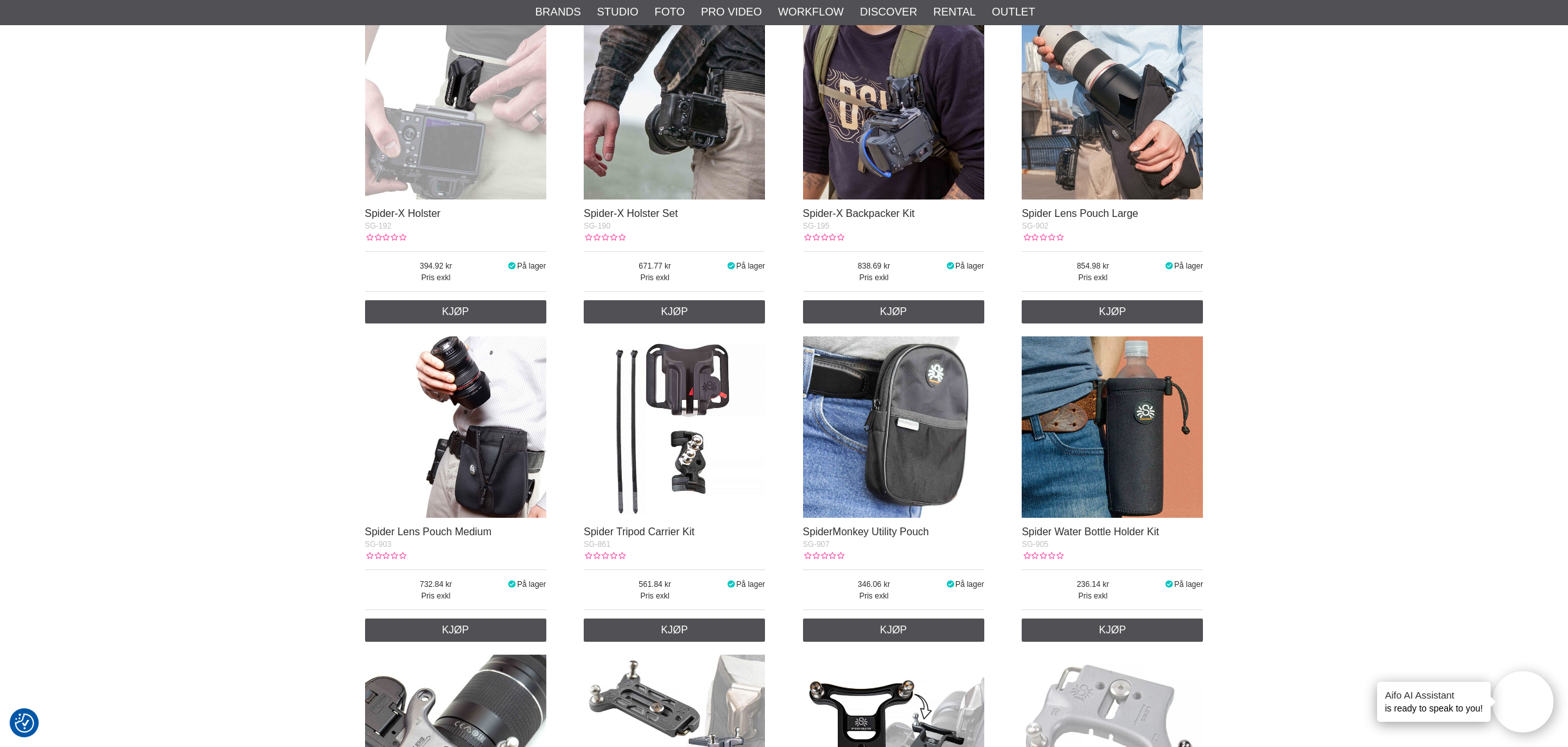
click at [483, 442] on img at bounding box center [455, 426] width 181 height 181
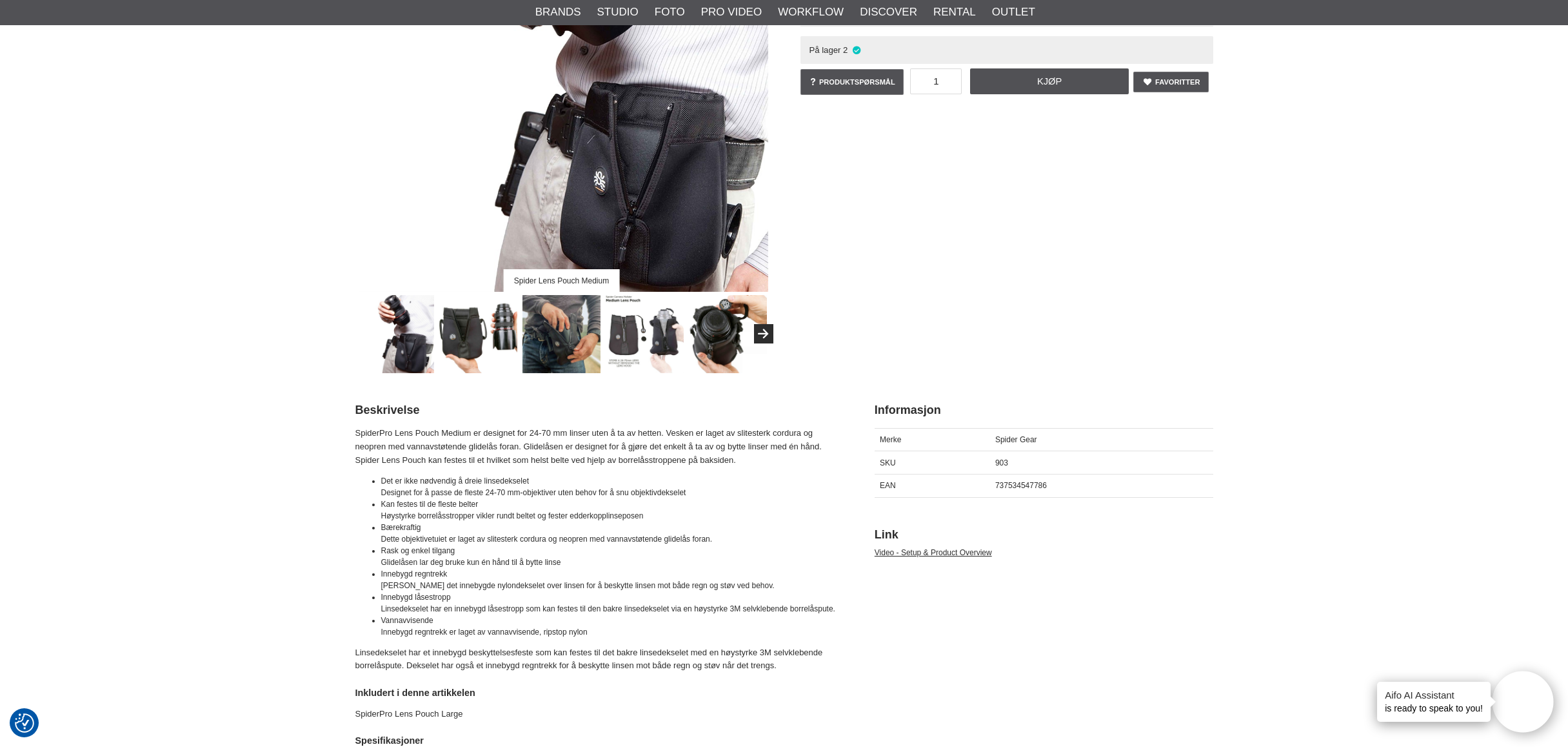
scroll to position [252, 0]
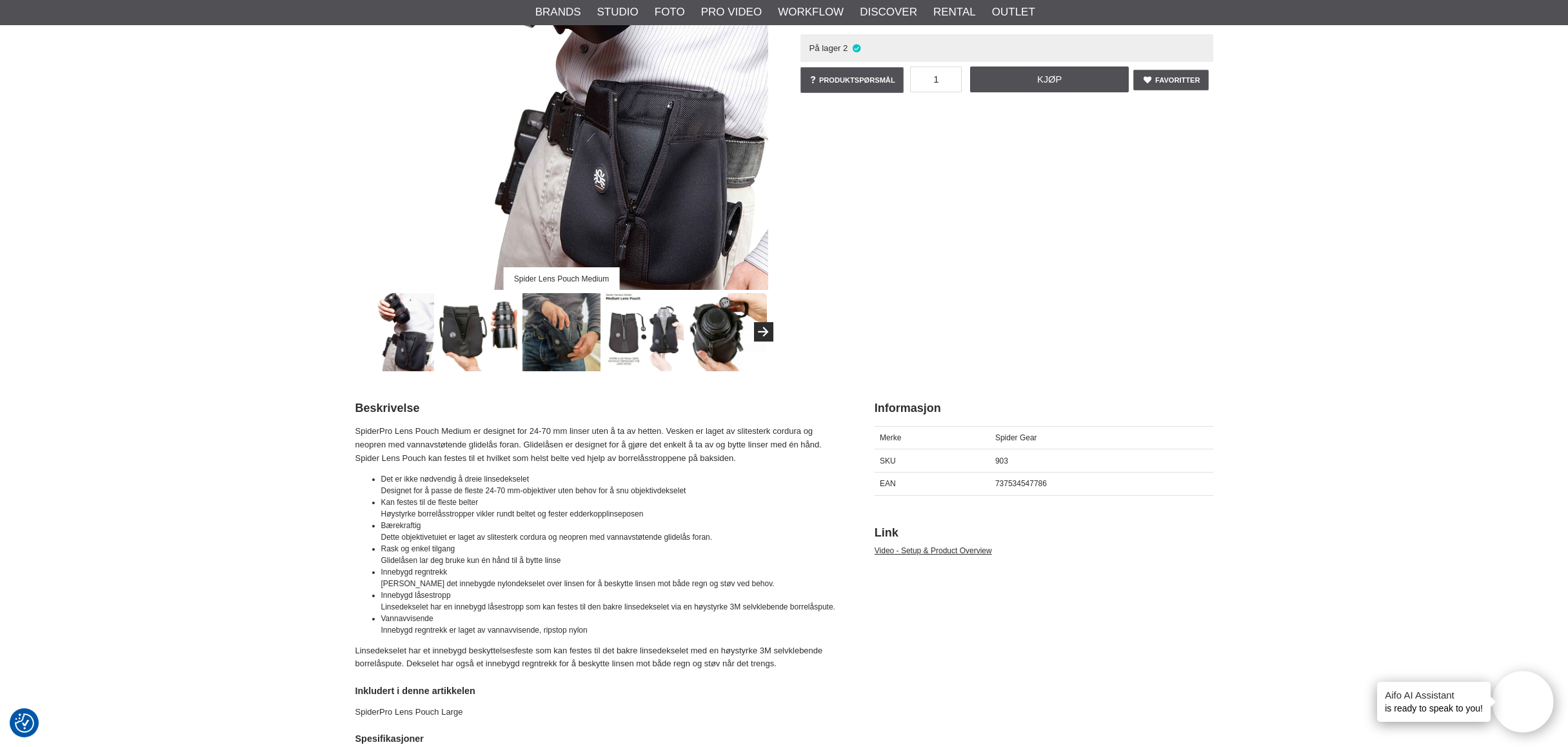
click at [409, 341] on img at bounding box center [395, 333] width 78 height 78
click at [465, 344] on img at bounding box center [479, 333] width 78 height 78
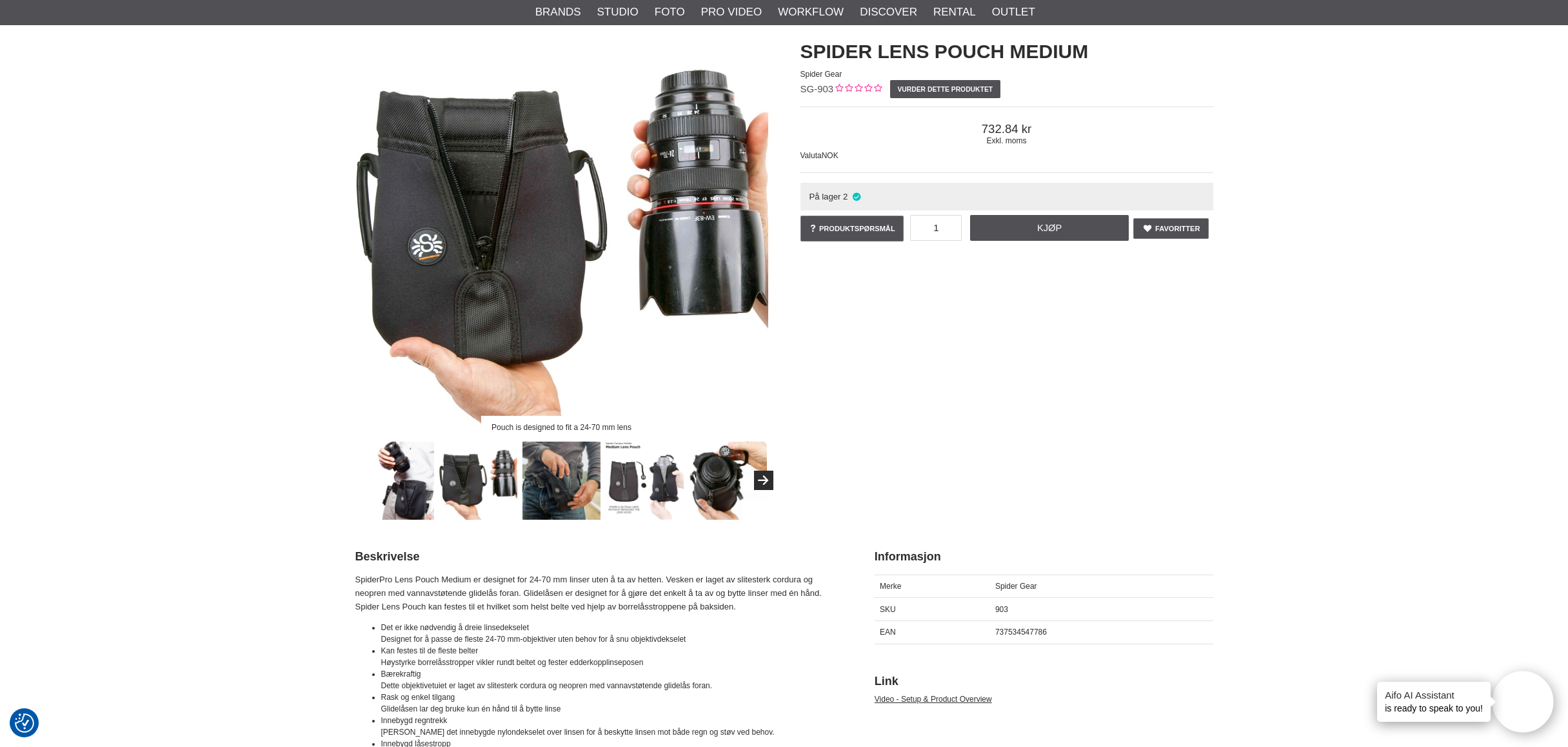
scroll to position [102, 0]
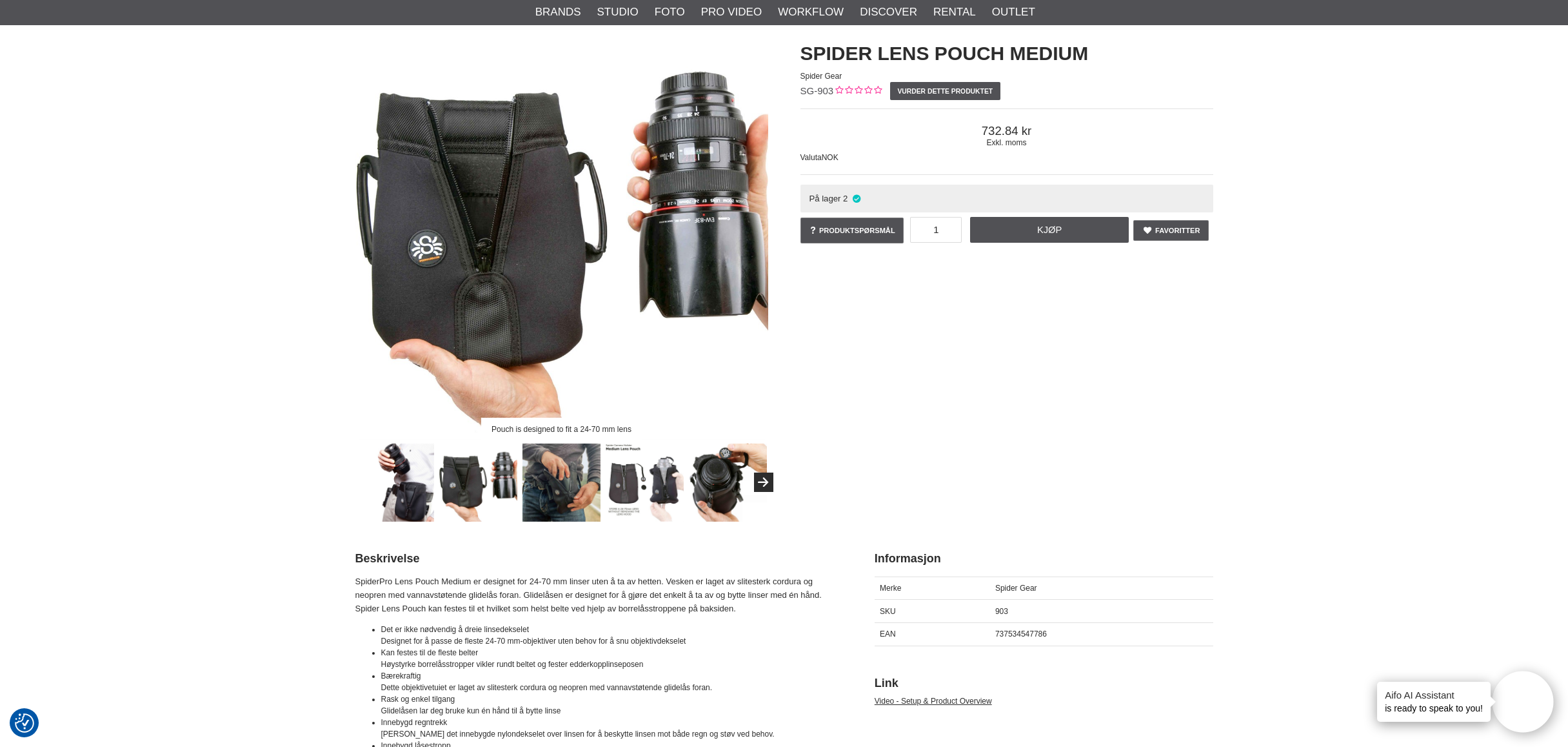
click at [633, 476] on img at bounding box center [645, 482] width 78 height 78
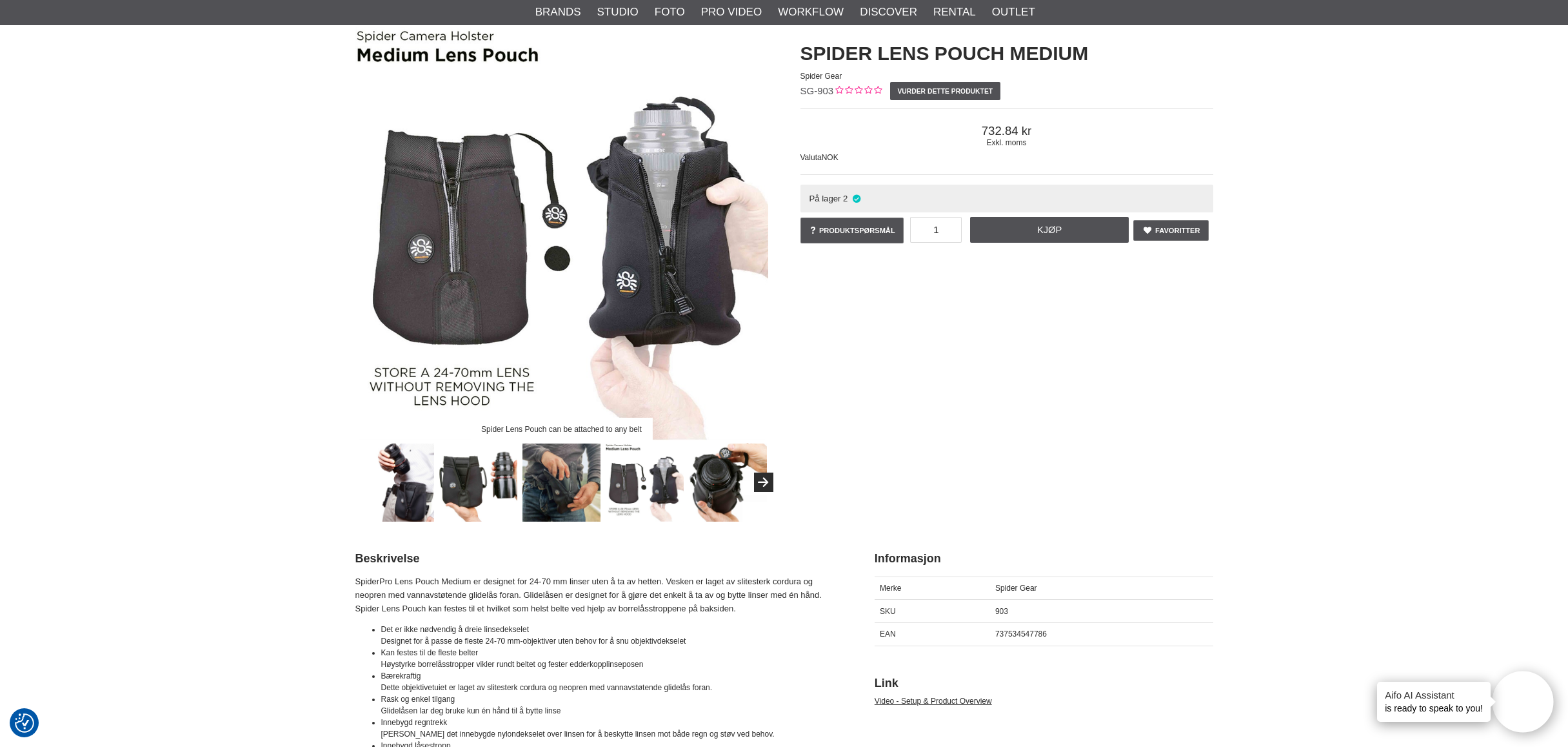
click at [656, 475] on img at bounding box center [645, 482] width 78 height 78
click at [714, 477] on img at bounding box center [728, 482] width 78 height 78
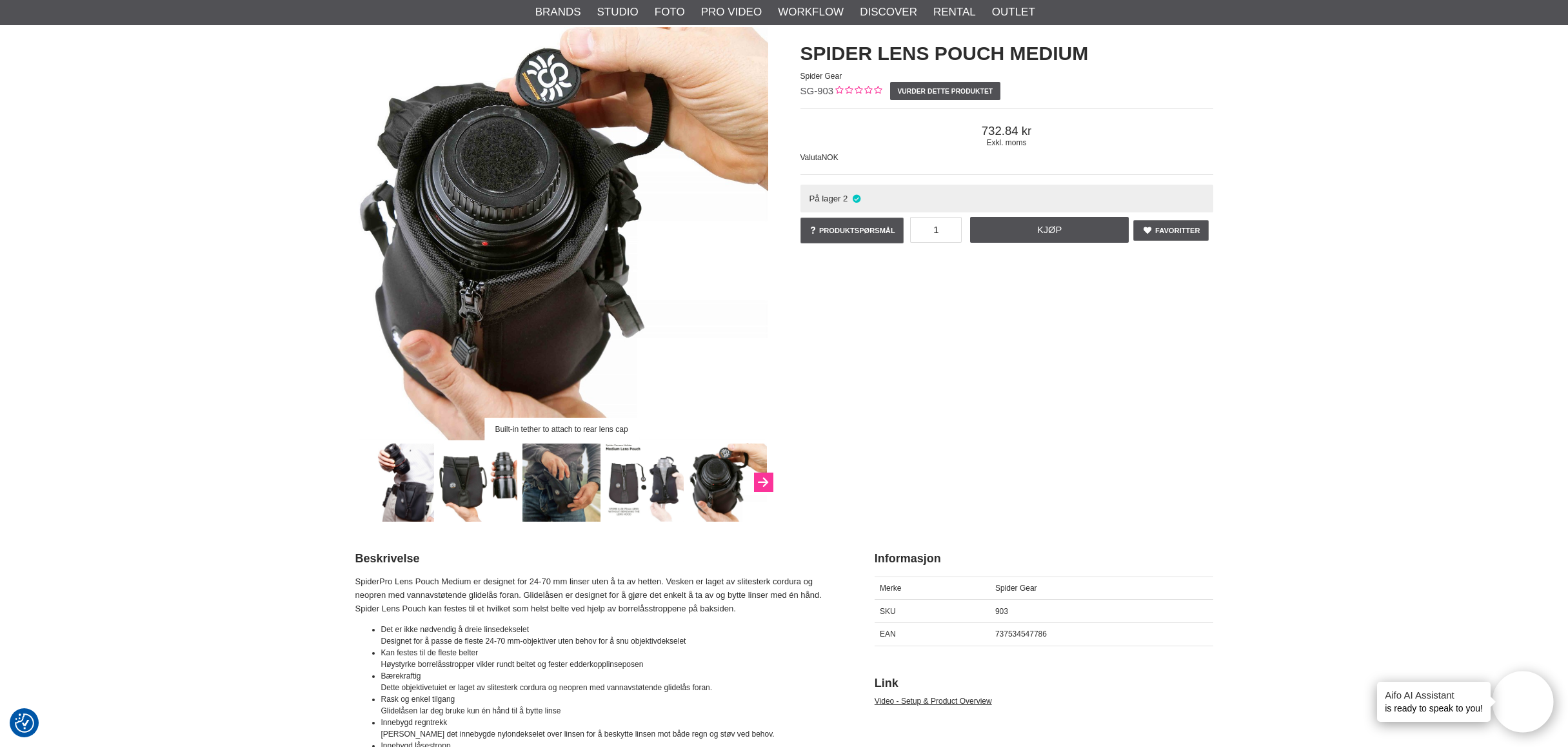
click at [767, 481] on icon "Next" at bounding box center [763, 482] width 15 height 12
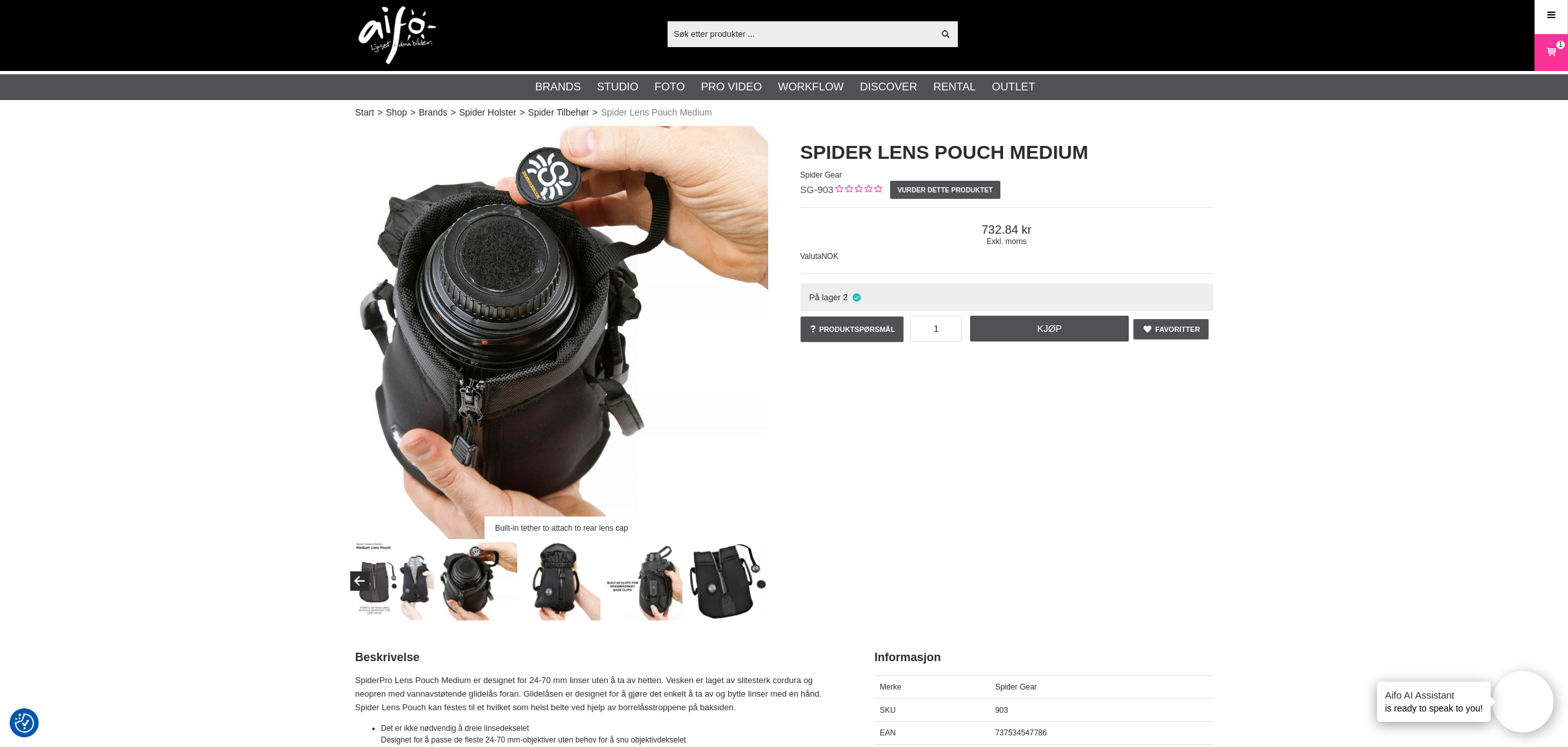
scroll to position [0, 0]
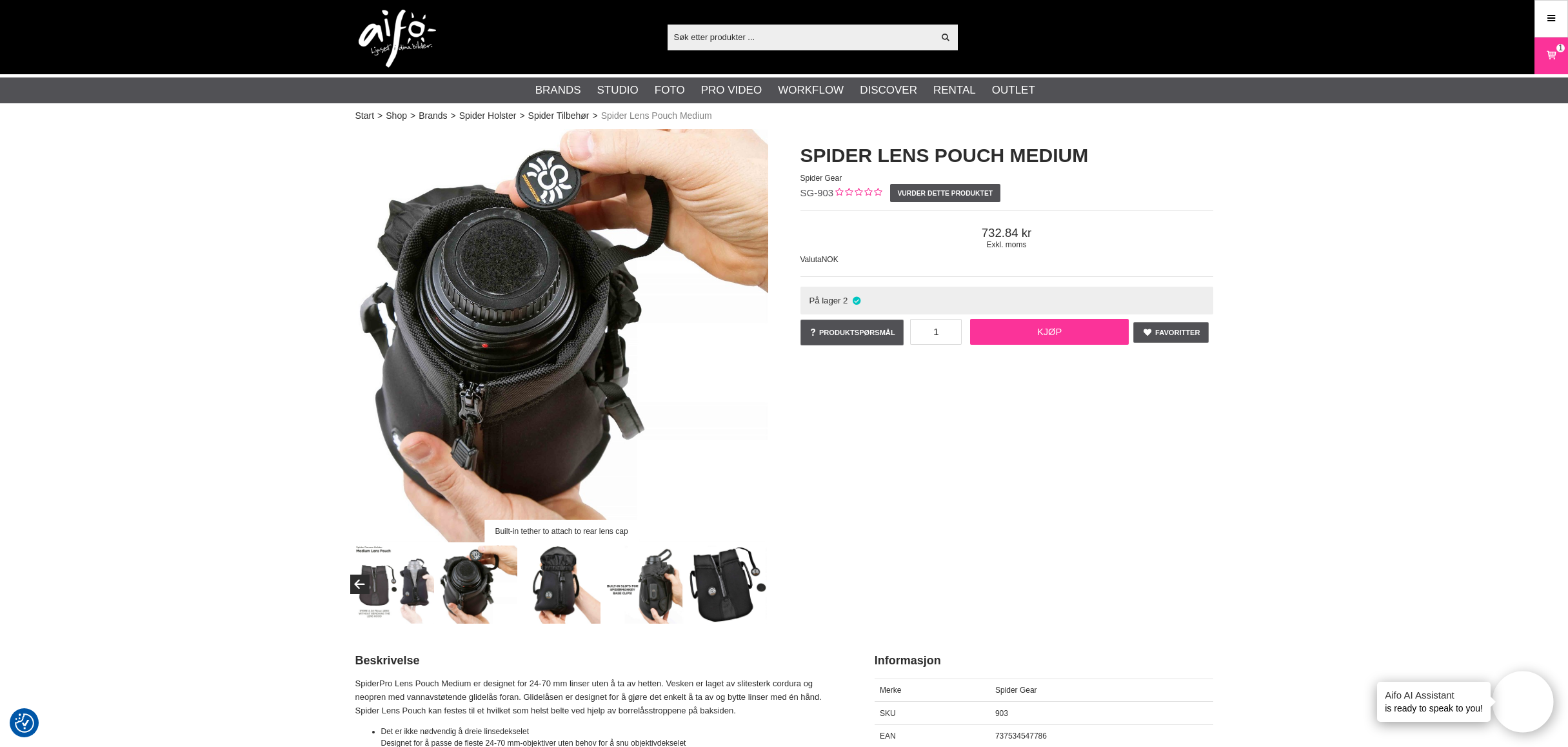
click at [1033, 329] on link "Kjøp" at bounding box center [1049, 331] width 159 height 26
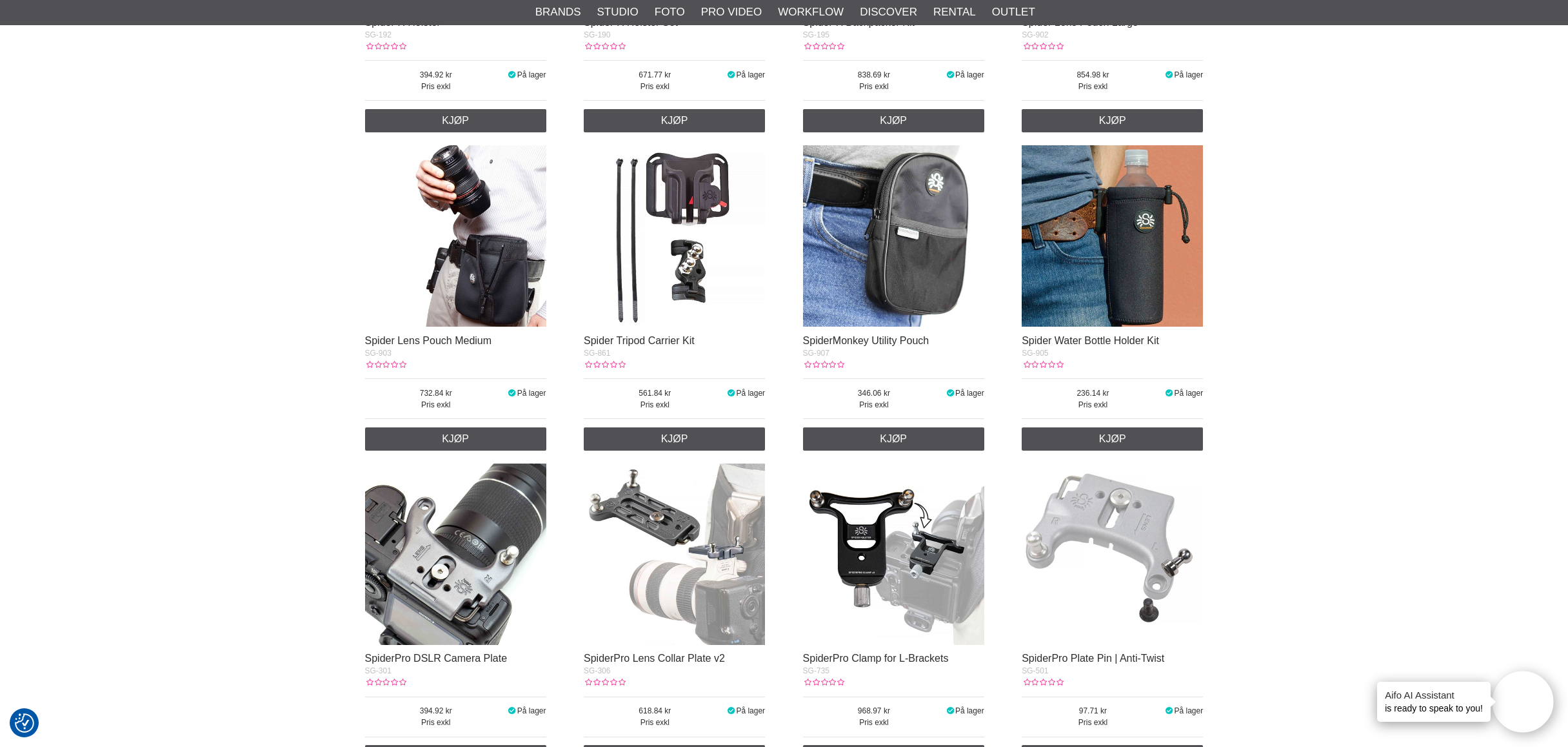
scroll to position [475, 0]
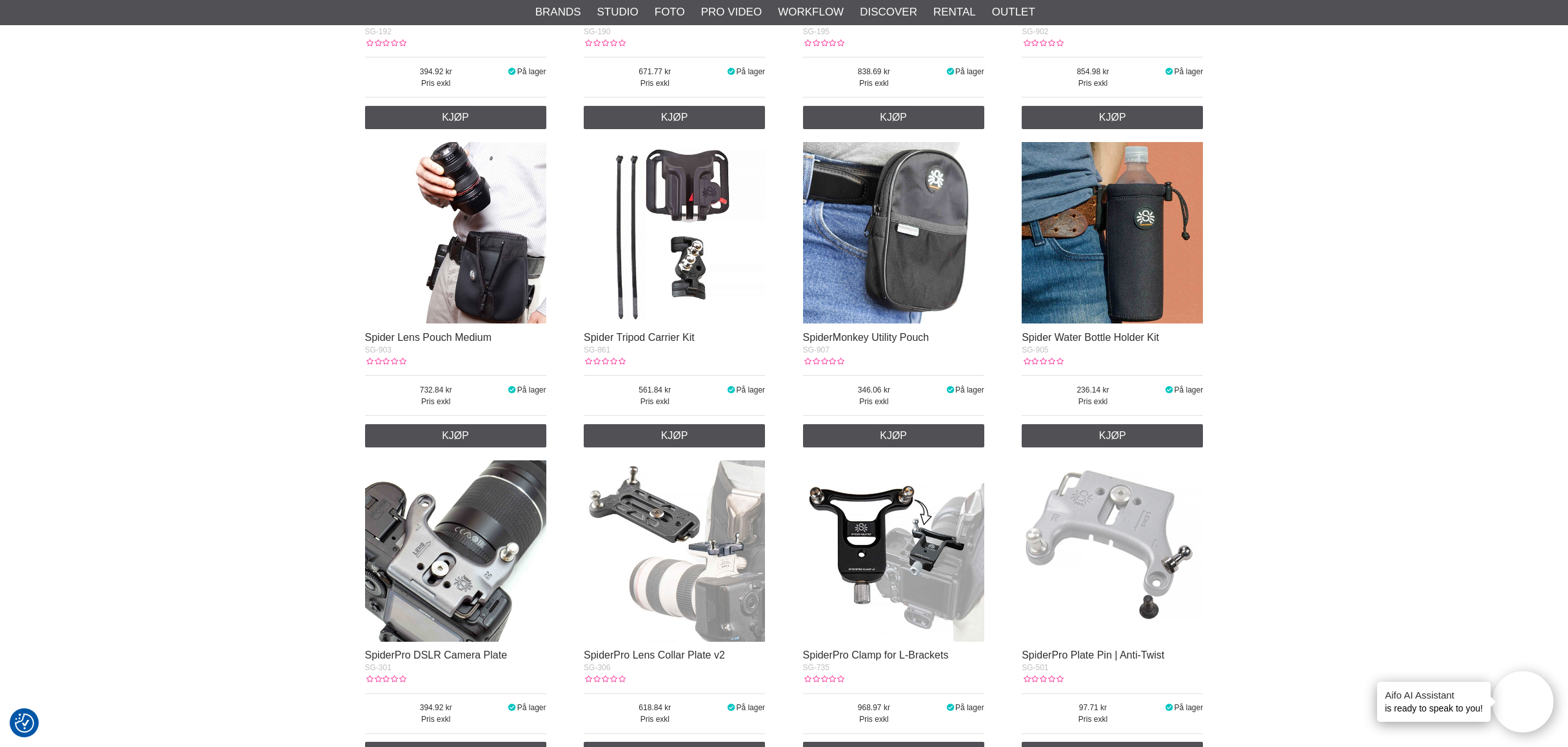
click at [887, 234] on img at bounding box center [894, 232] width 181 height 181
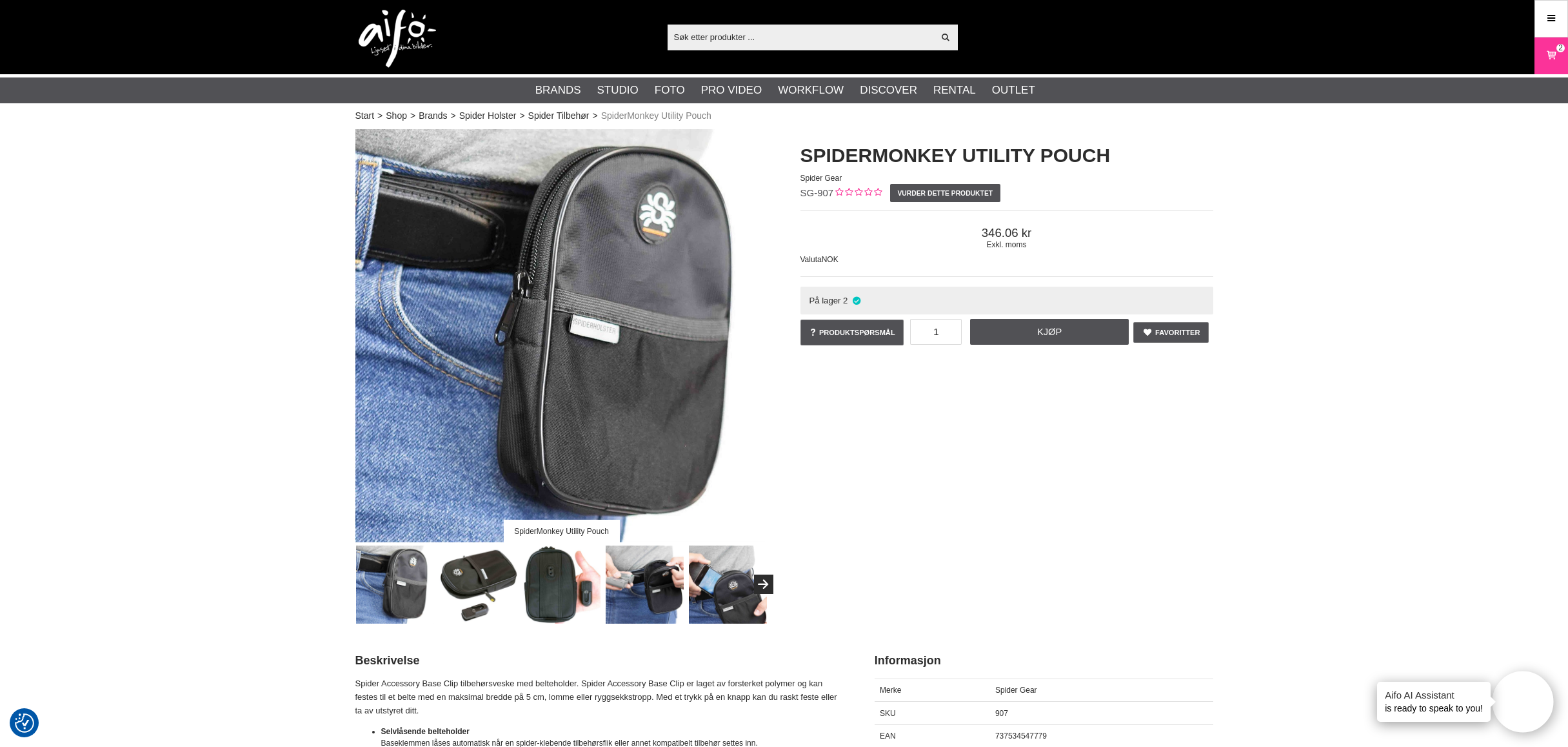
click at [471, 572] on img at bounding box center [479, 585] width 78 height 78
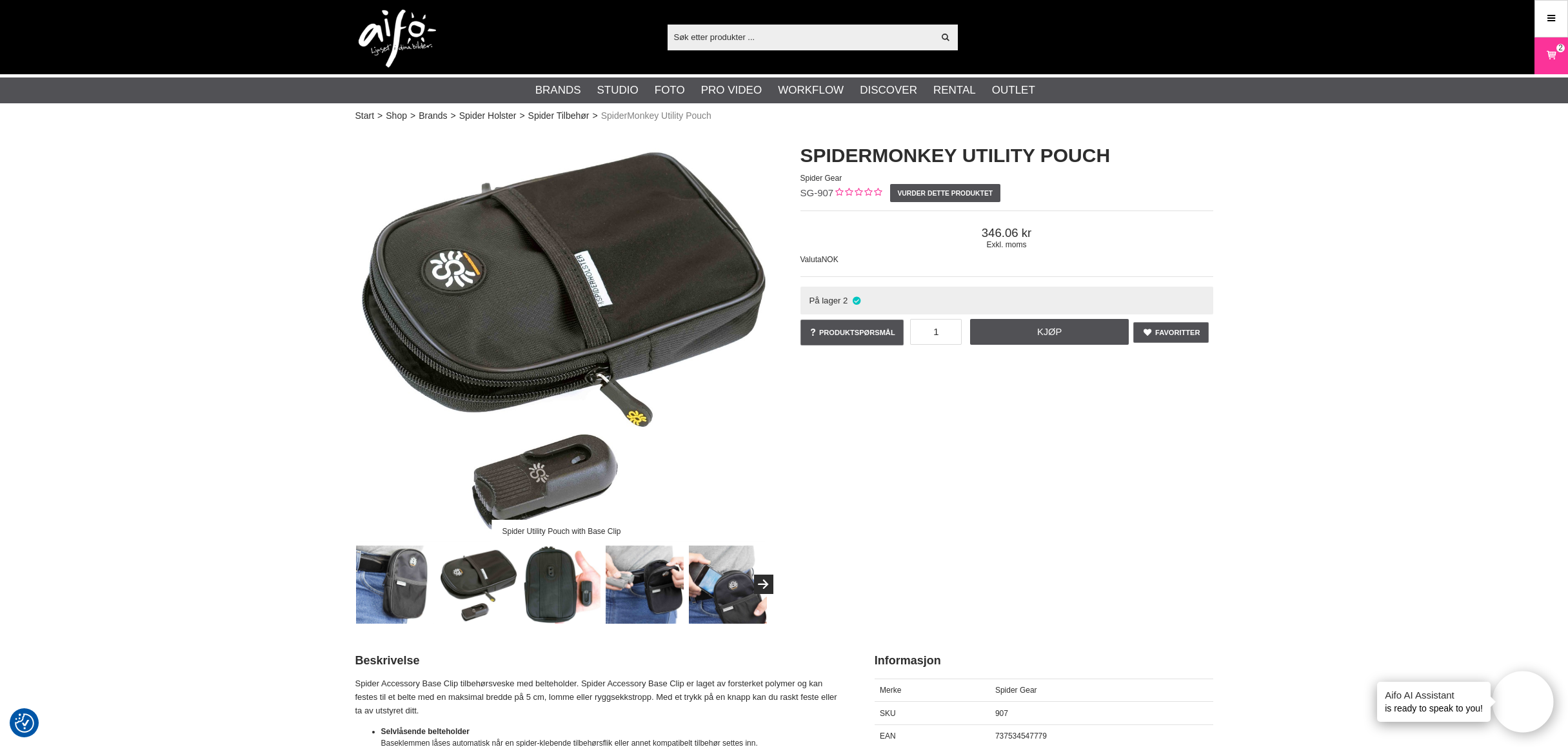
click at [549, 569] on img at bounding box center [562, 585] width 78 height 78
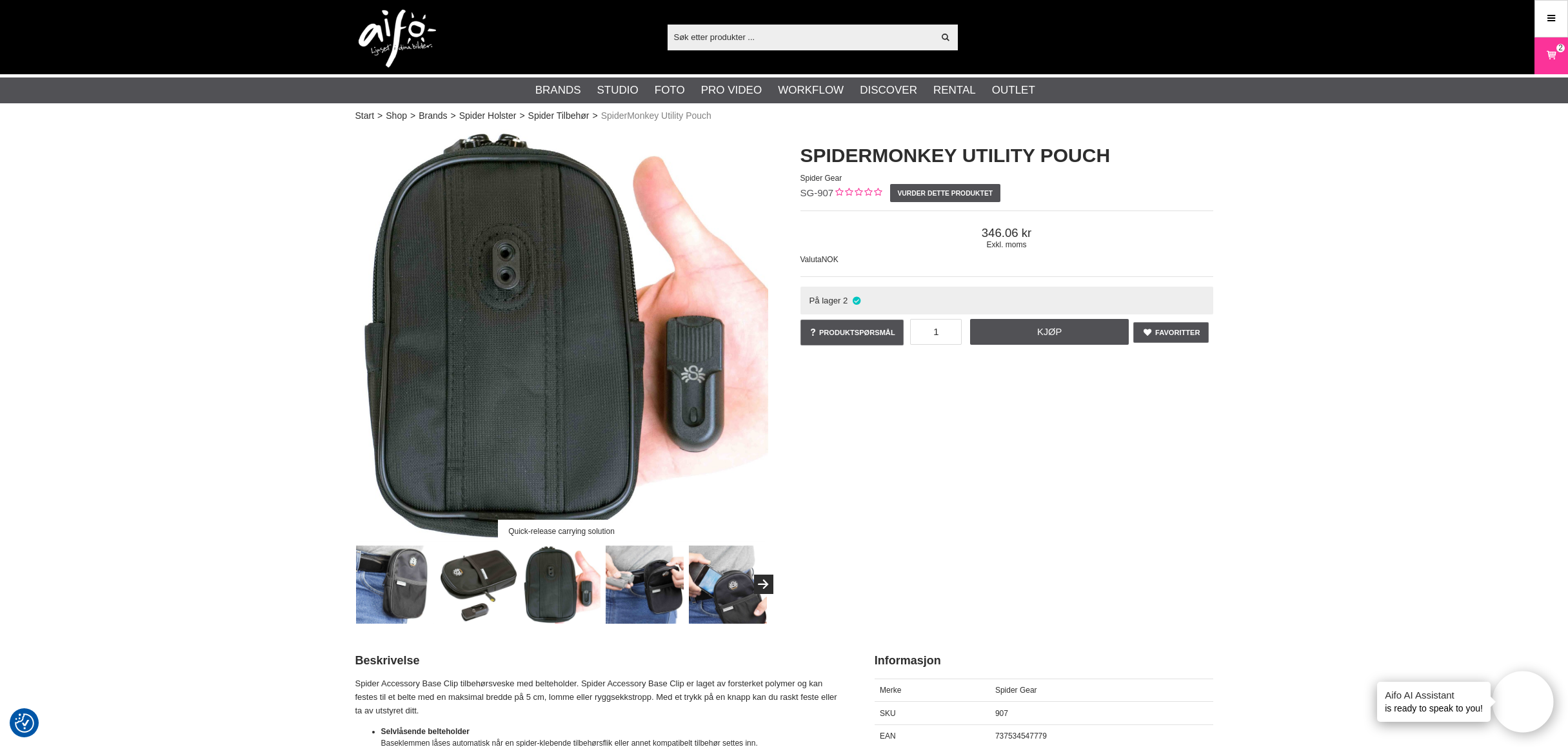
click at [623, 571] on img at bounding box center [645, 585] width 78 height 78
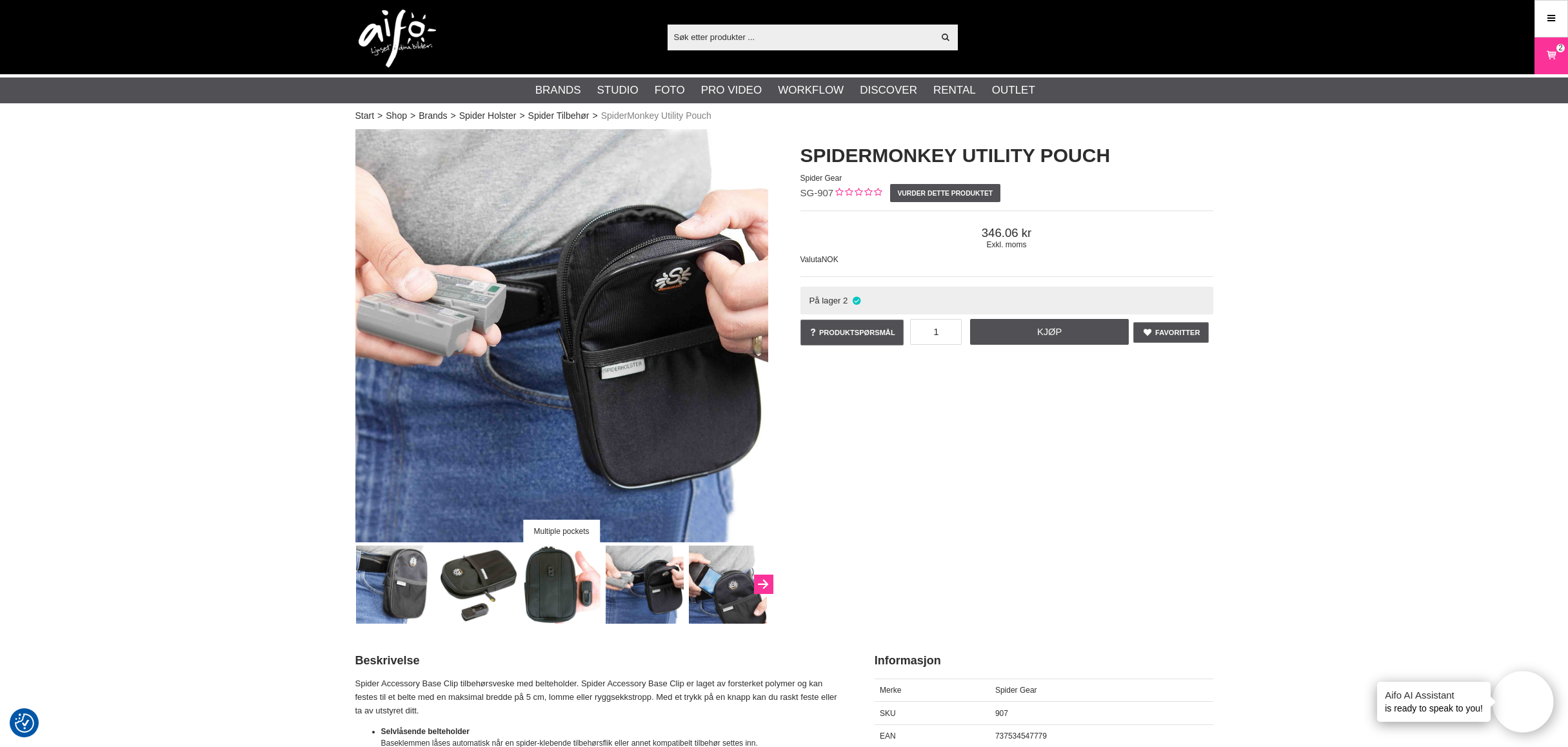
click at [760, 585] on icon "Next" at bounding box center [763, 585] width 15 height 12
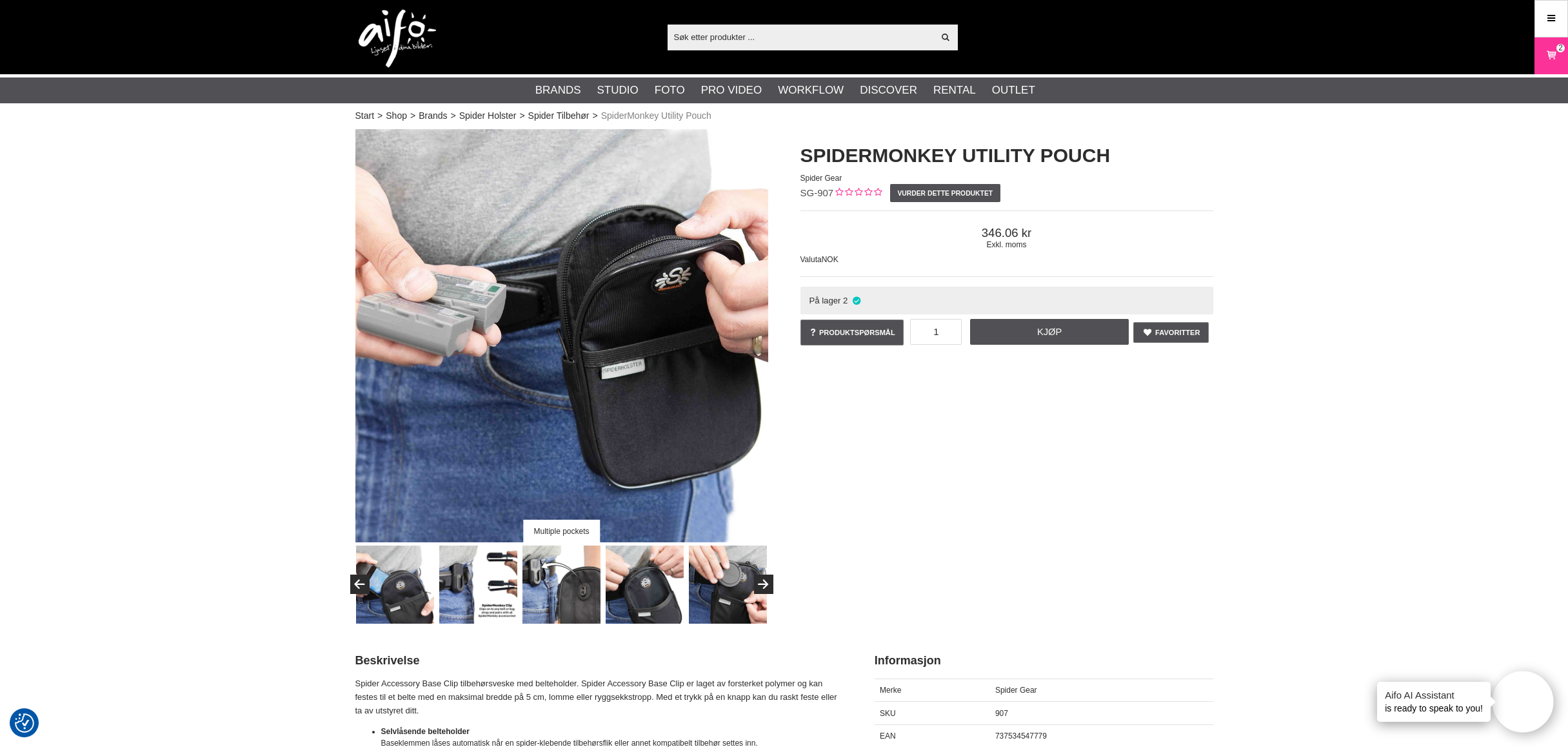
click at [388, 591] on img at bounding box center [395, 585] width 78 height 78
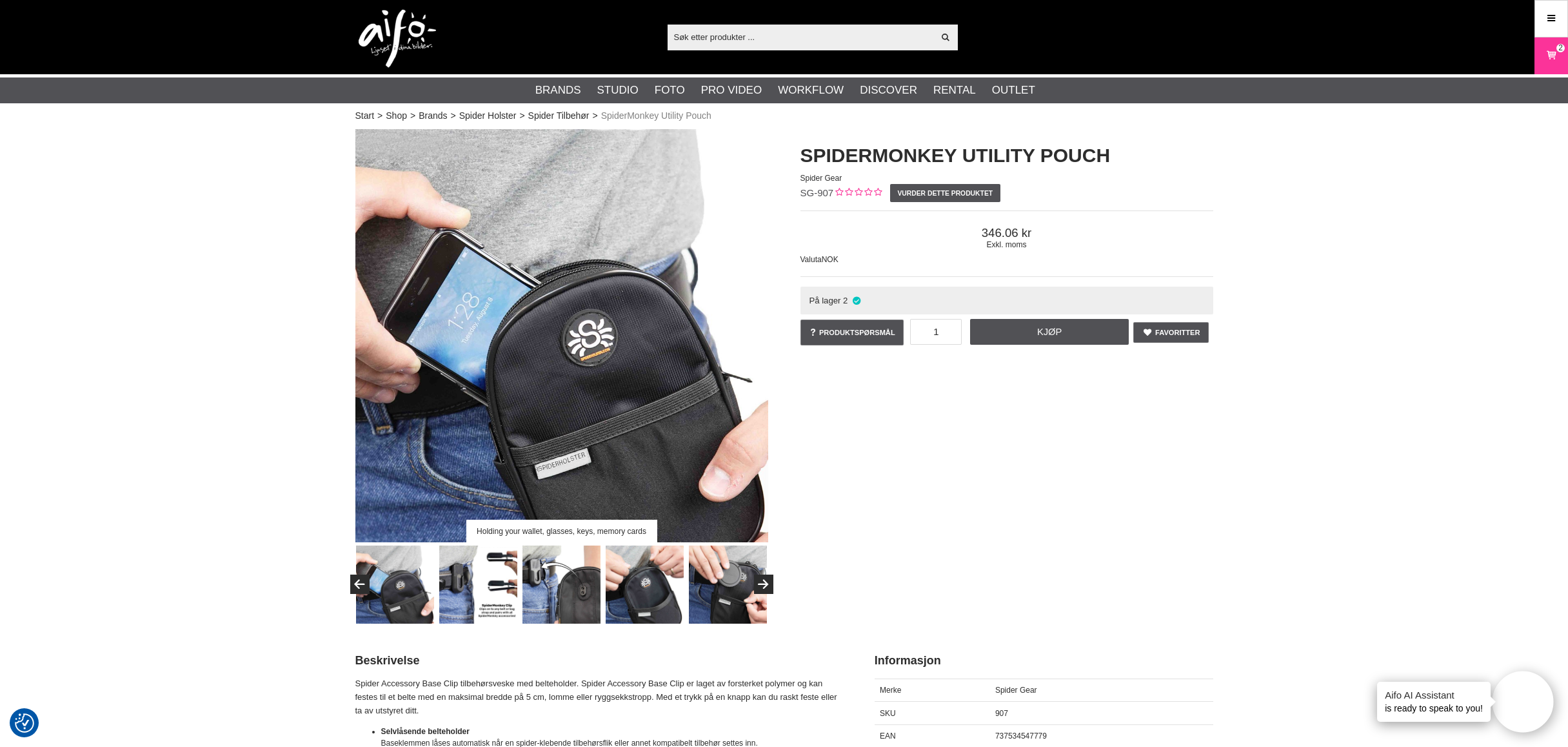
click at [479, 590] on img at bounding box center [479, 585] width 78 height 78
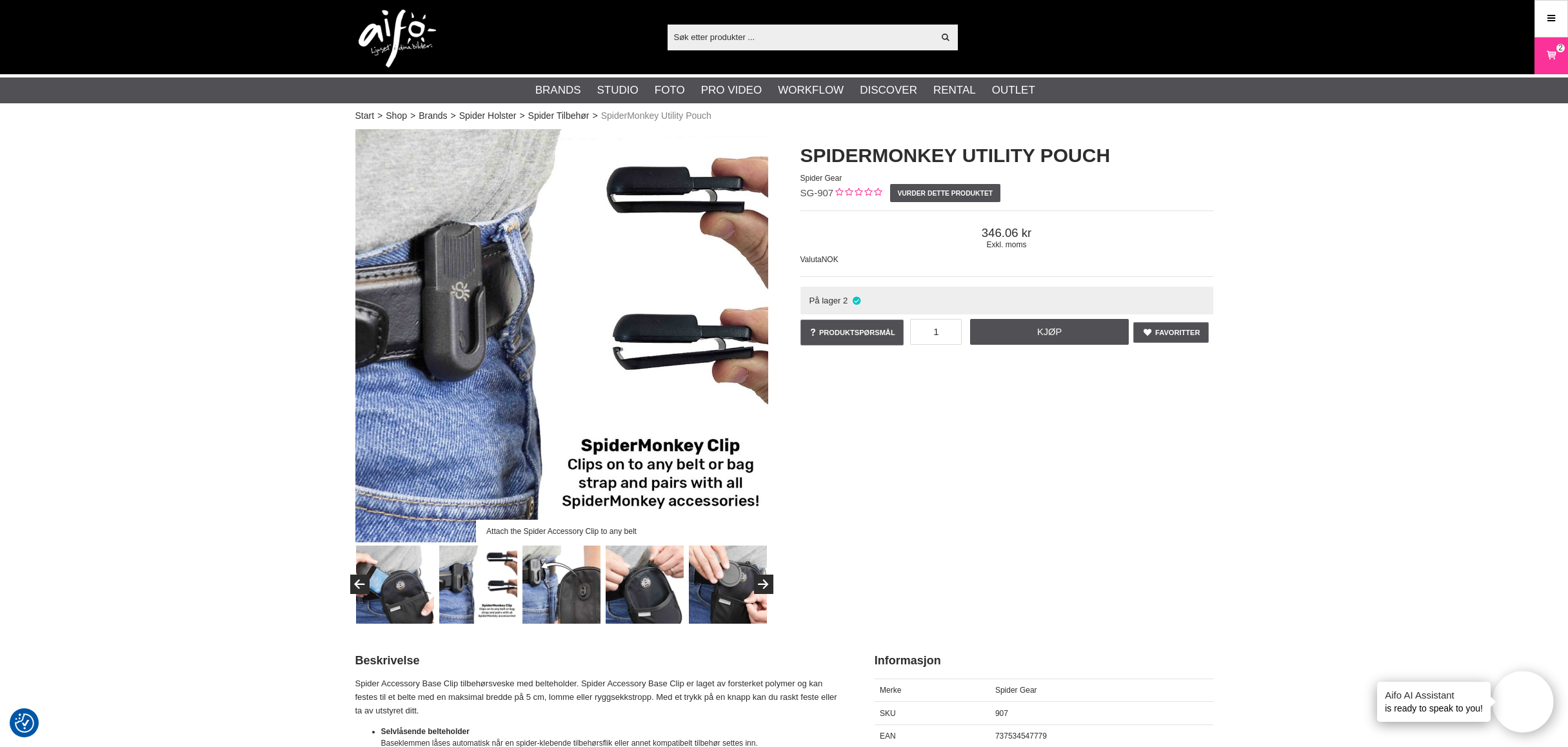
click at [563, 583] on img at bounding box center [562, 585] width 78 height 78
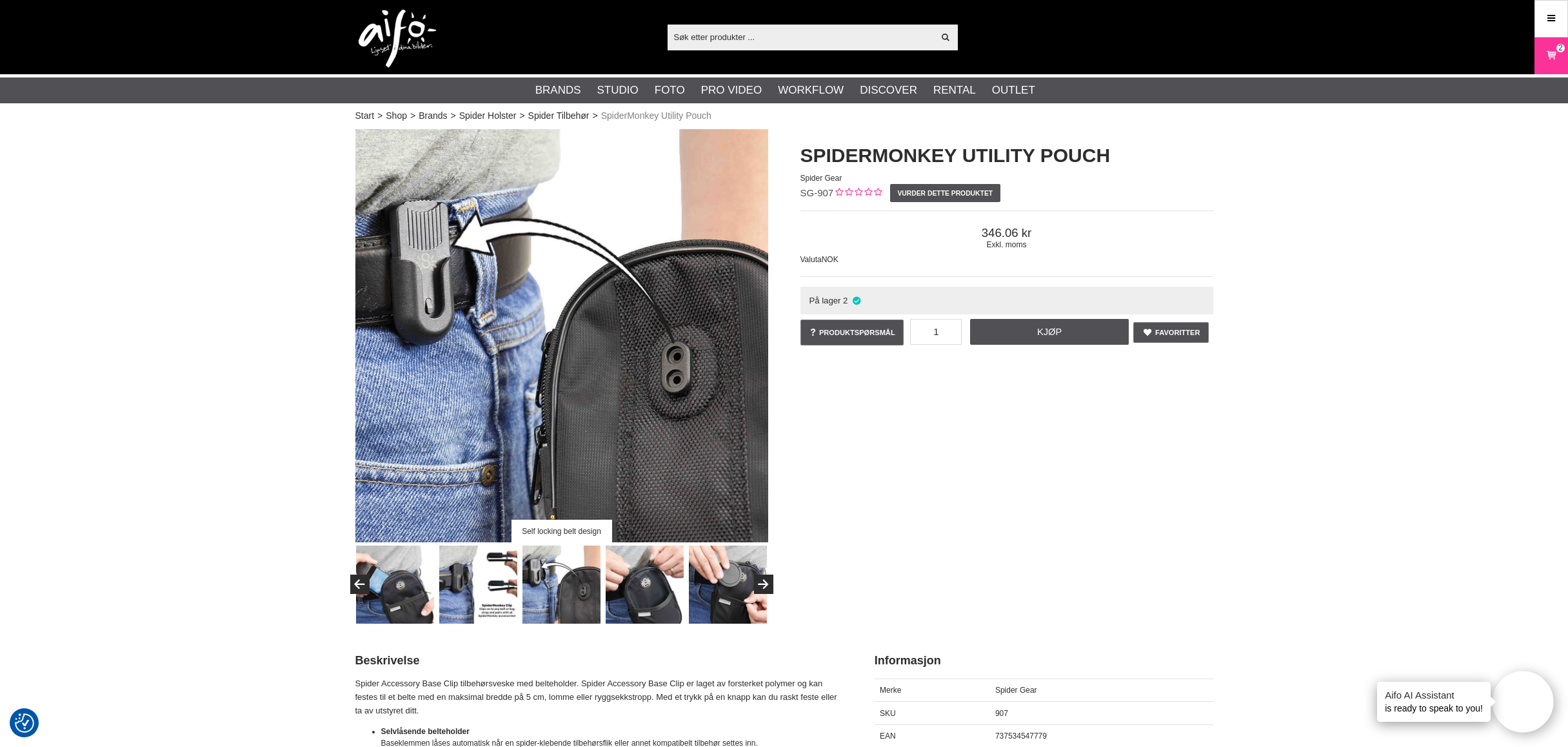
click at [644, 582] on img at bounding box center [645, 585] width 78 height 78
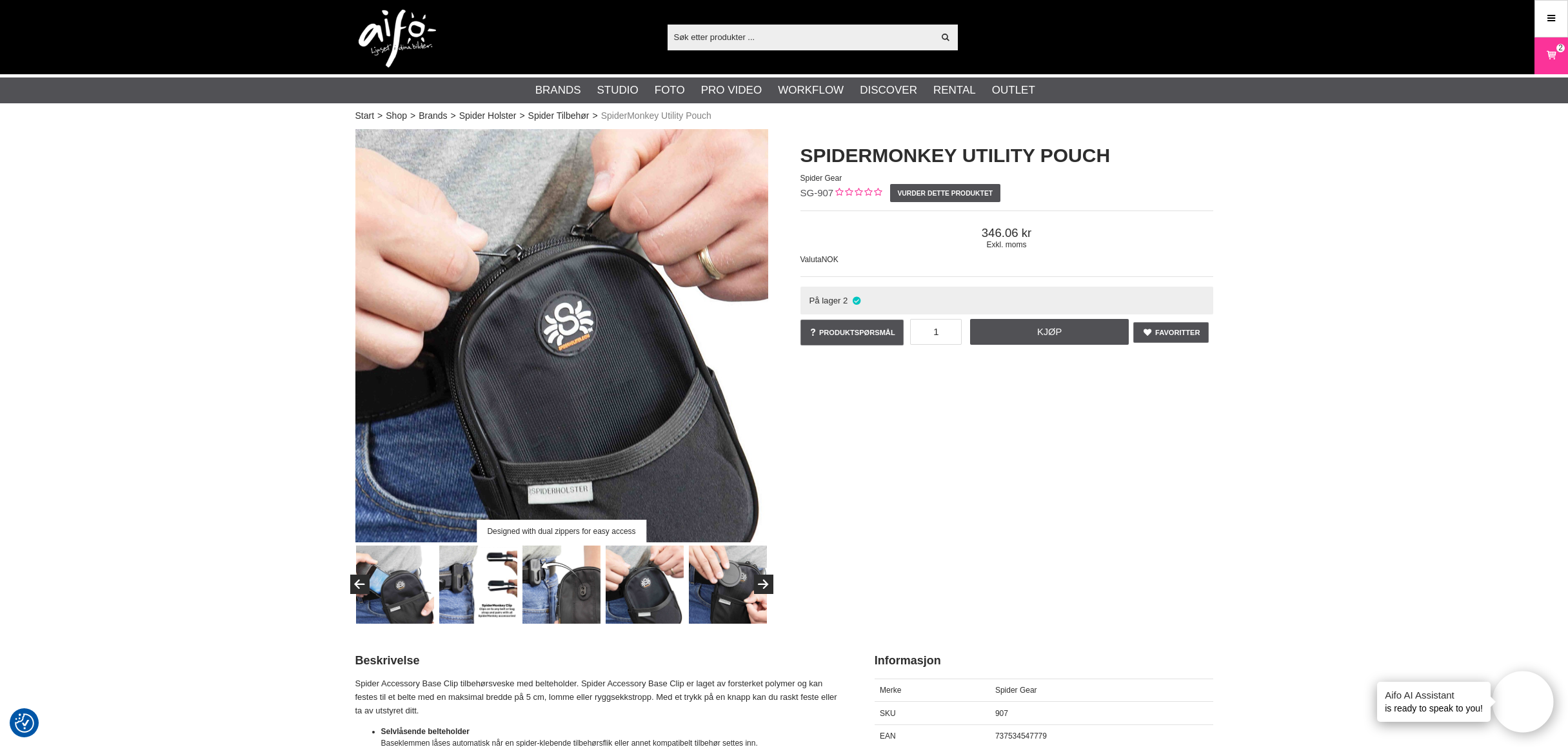
click at [723, 587] on img at bounding box center [728, 585] width 78 height 78
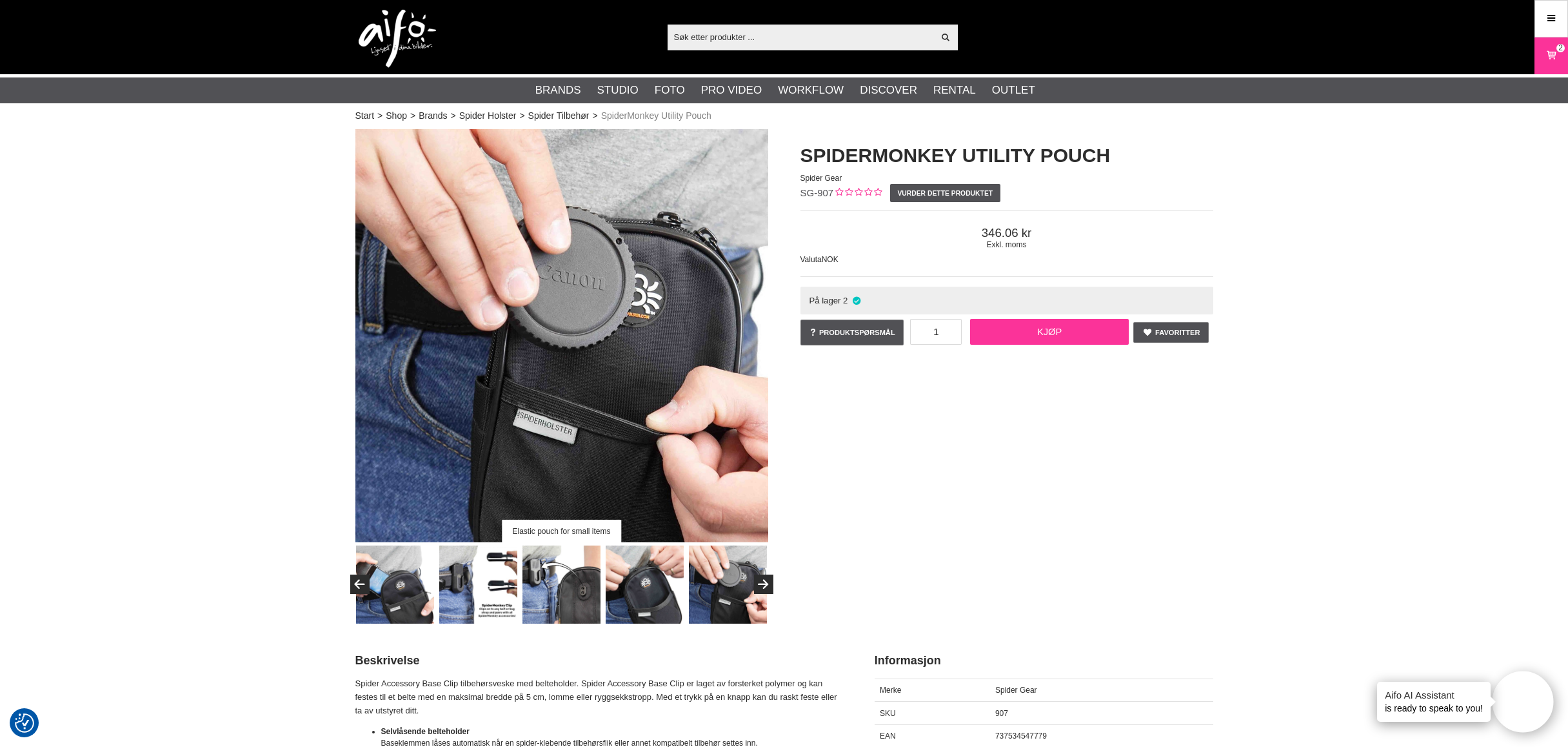
click at [1031, 330] on link "Kjøp" at bounding box center [1049, 331] width 159 height 26
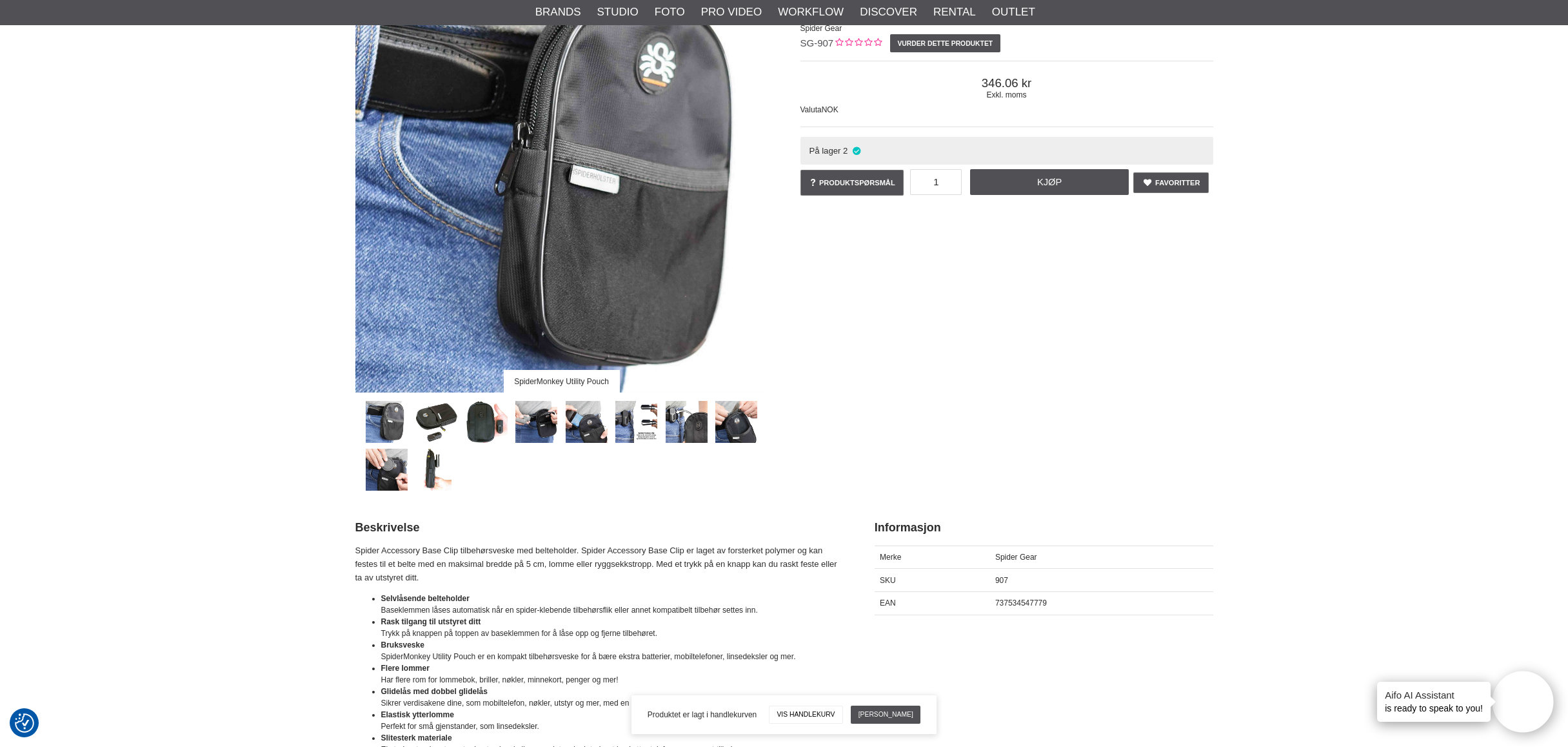
scroll to position [153, 0]
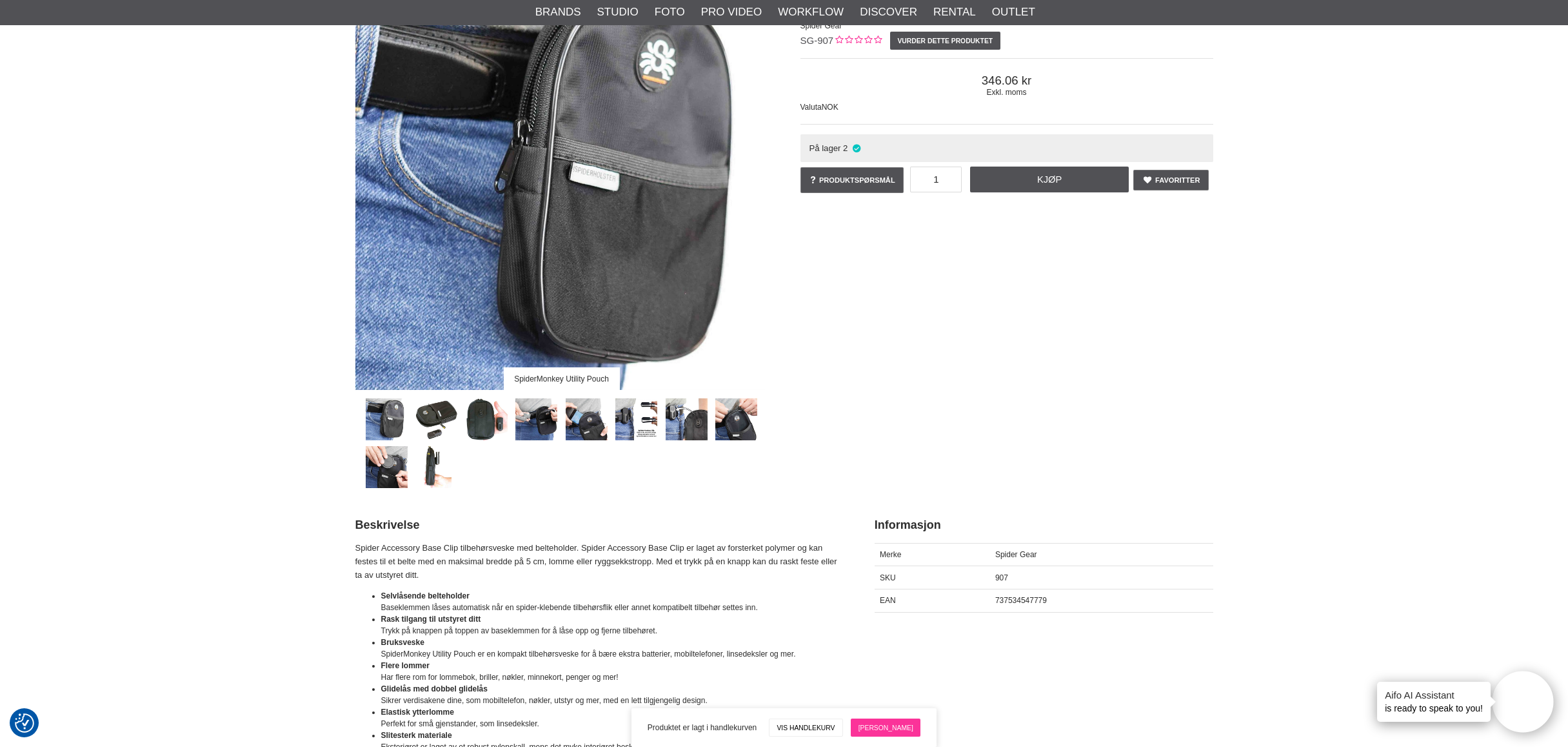
click at [879, 724] on link "[PERSON_NAME]" at bounding box center [886, 727] width 70 height 18
